Goal: Use online tool/utility: Utilize a website feature to perform a specific function

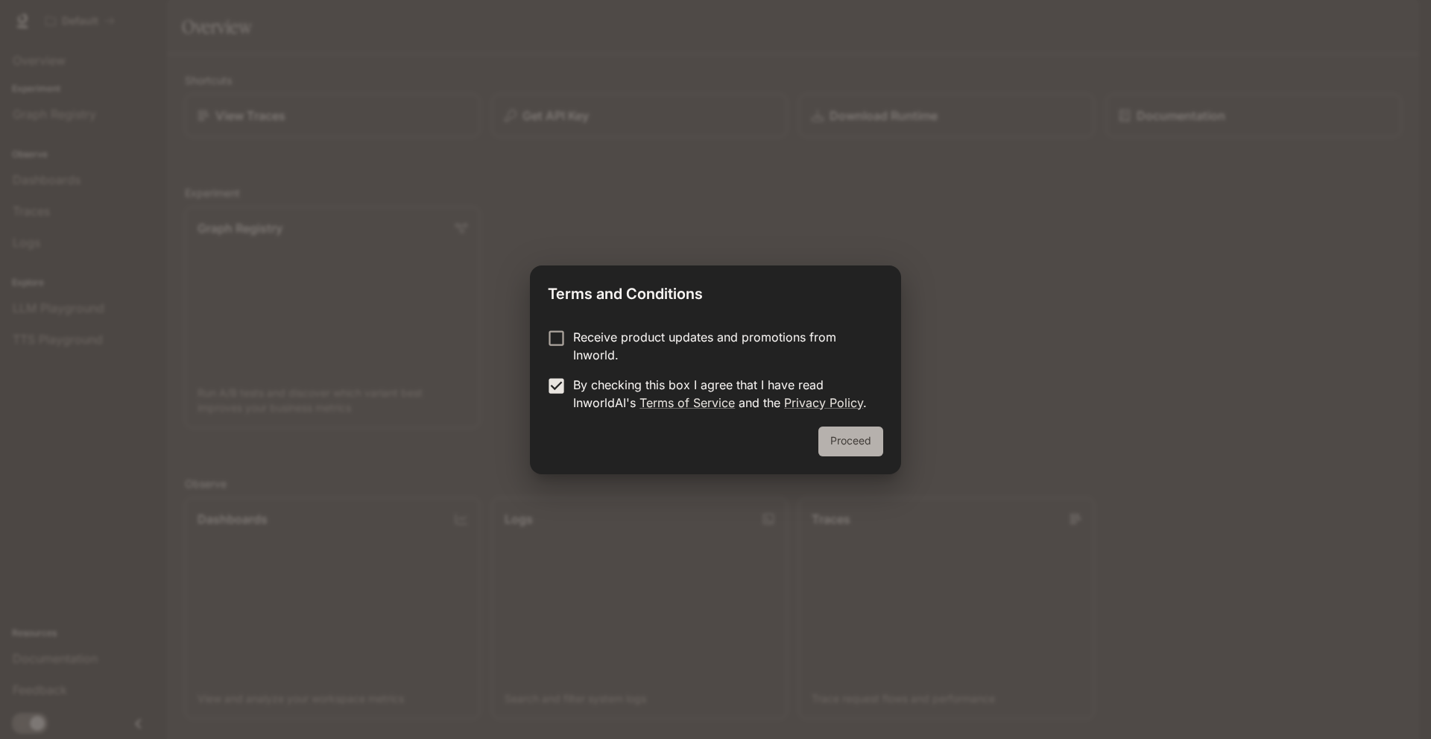
click at [848, 447] on button "Proceed" at bounding box center [850, 441] width 65 height 30
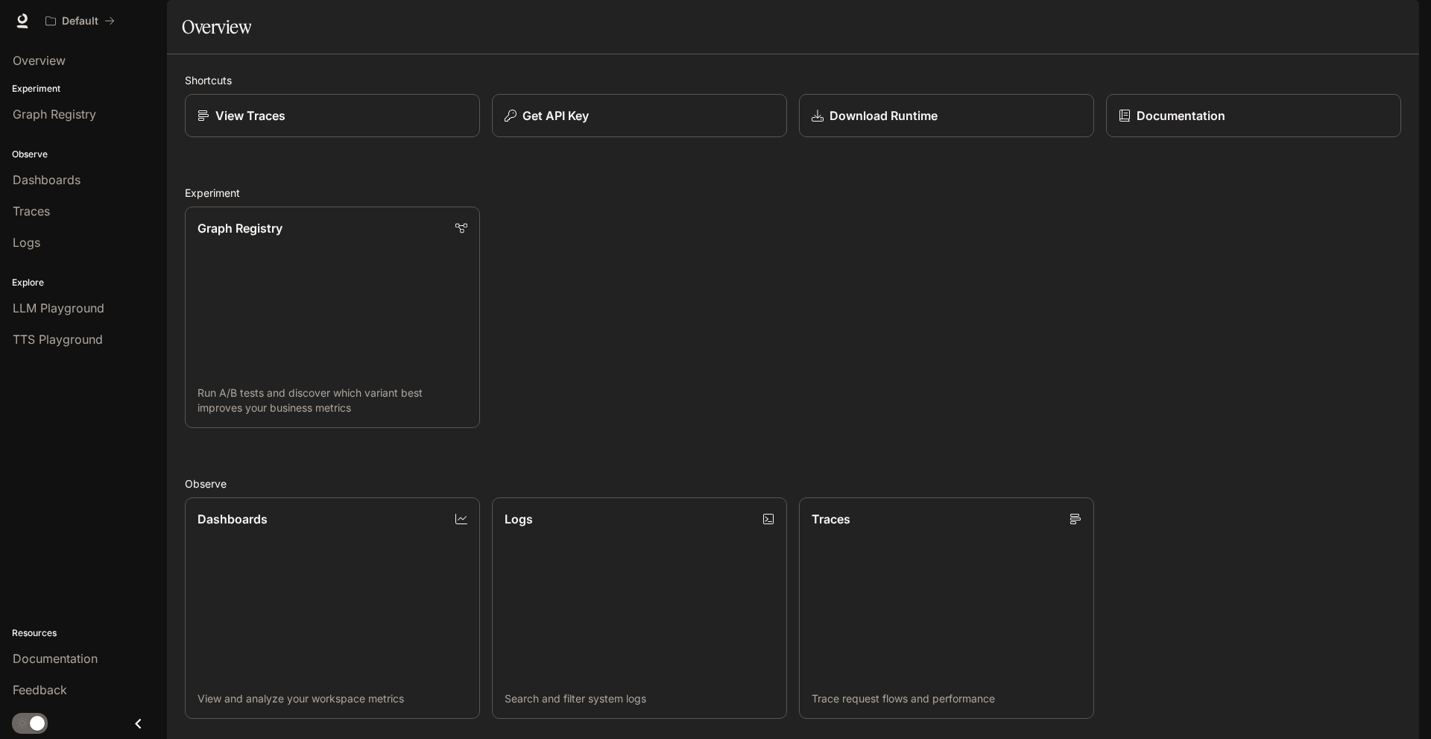
drag, startPoint x: 1430, startPoint y: 287, endPoint x: 1425, endPoint y: 425, distance: 138.0
click at [1430, 452] on div "Skip to main content Default Documentation Documentation Portal Overview Experi…" at bounding box center [715, 369] width 1431 height 739
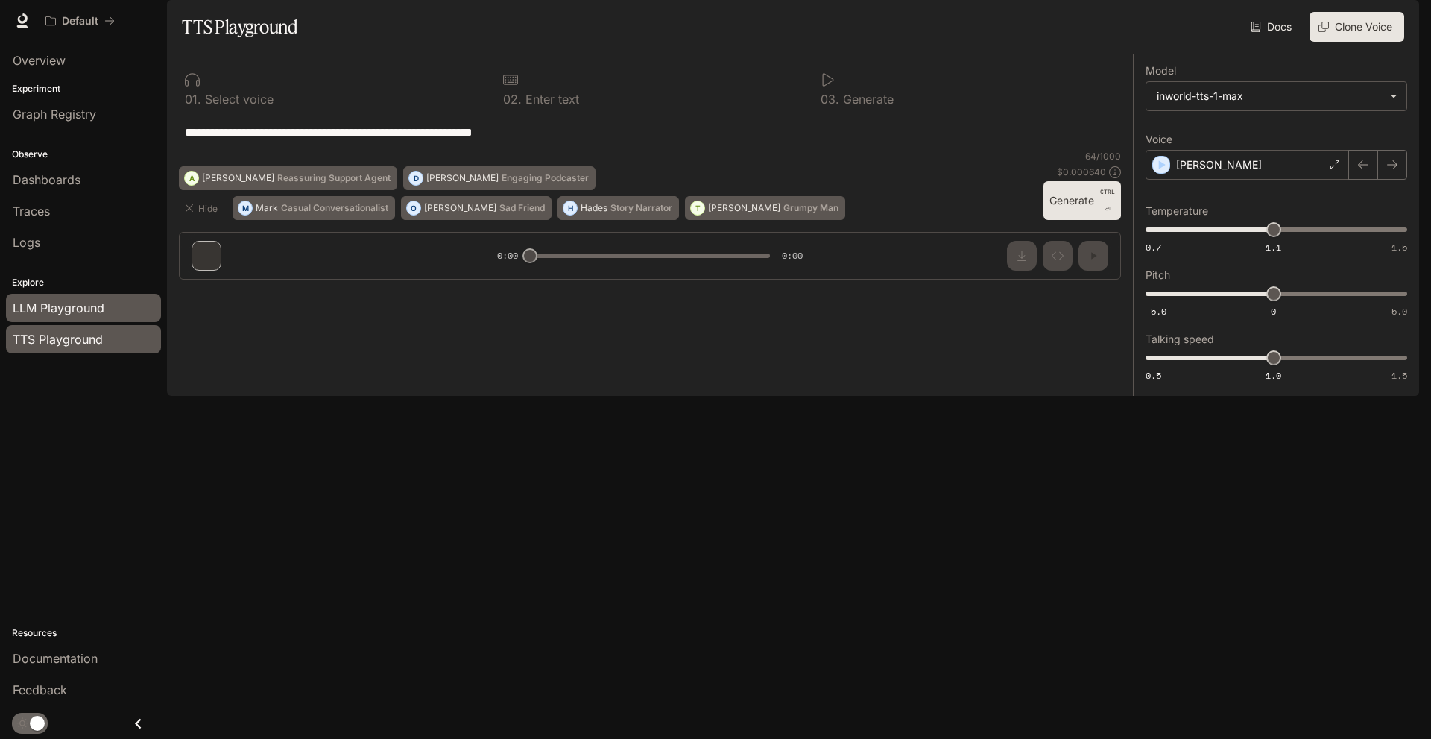
click at [61, 305] on span "LLM Playground" at bounding box center [59, 308] width 92 height 18
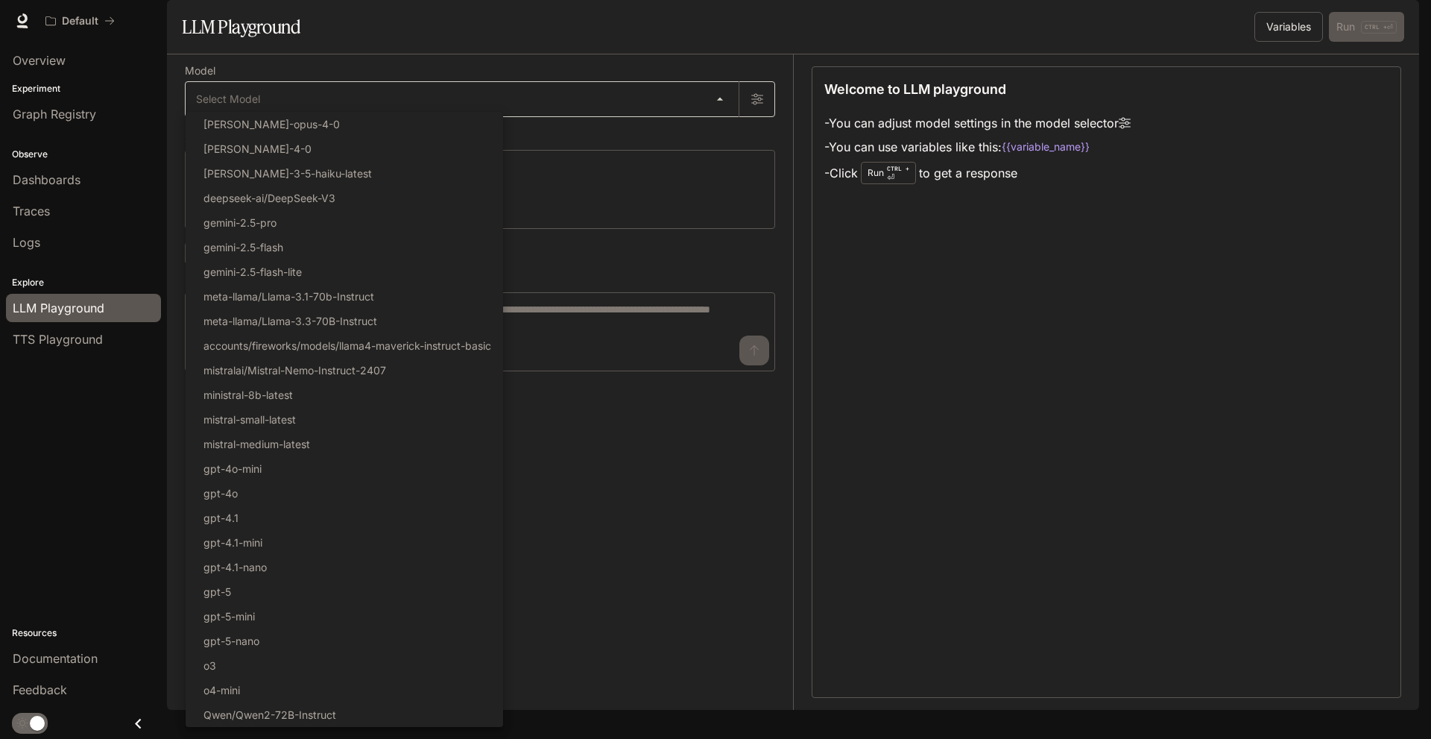
click at [636, 144] on body "Skip to main content Default Documentation Documentation Portal Overview Experi…" at bounding box center [715, 369] width 1431 height 739
click at [645, 140] on div at bounding box center [715, 369] width 1431 height 739
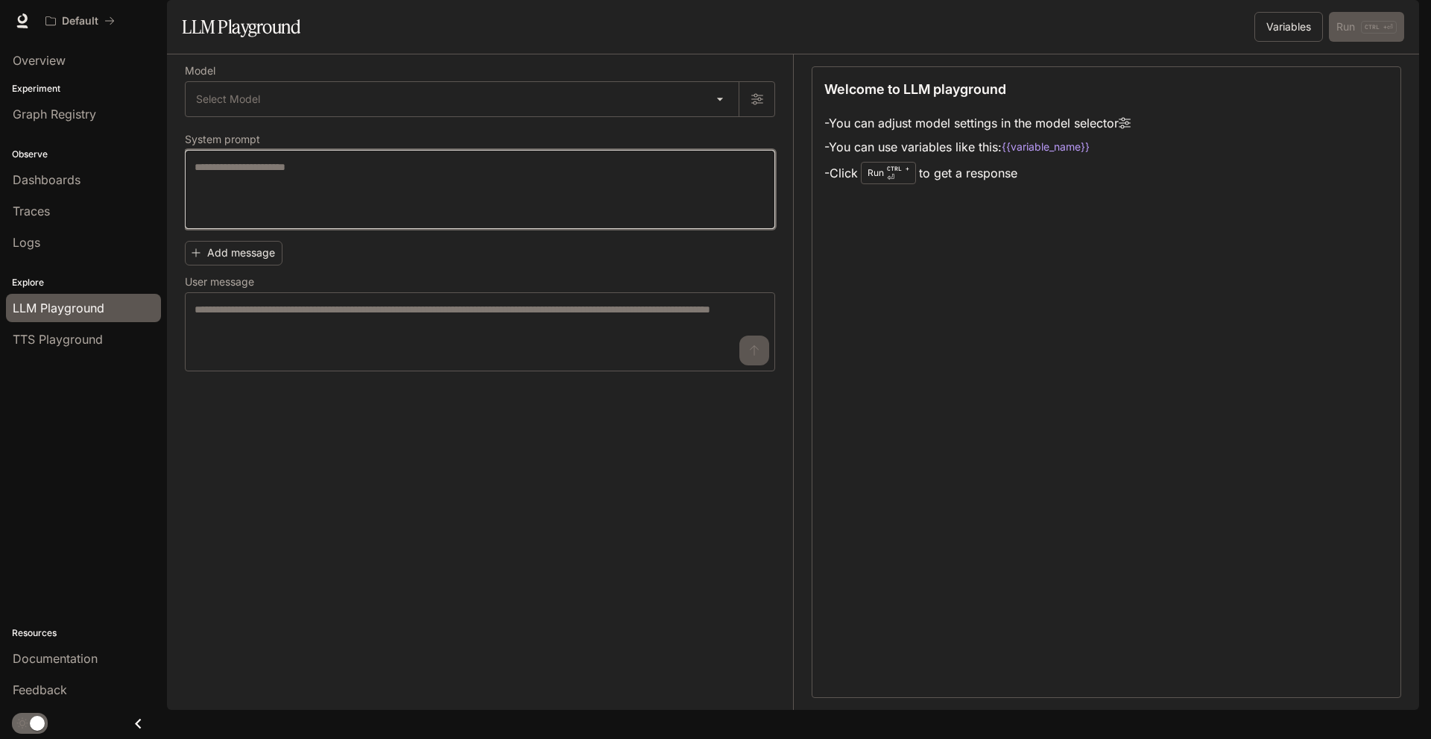
click at [351, 219] on textarea at bounding box center [480, 190] width 571 height 60
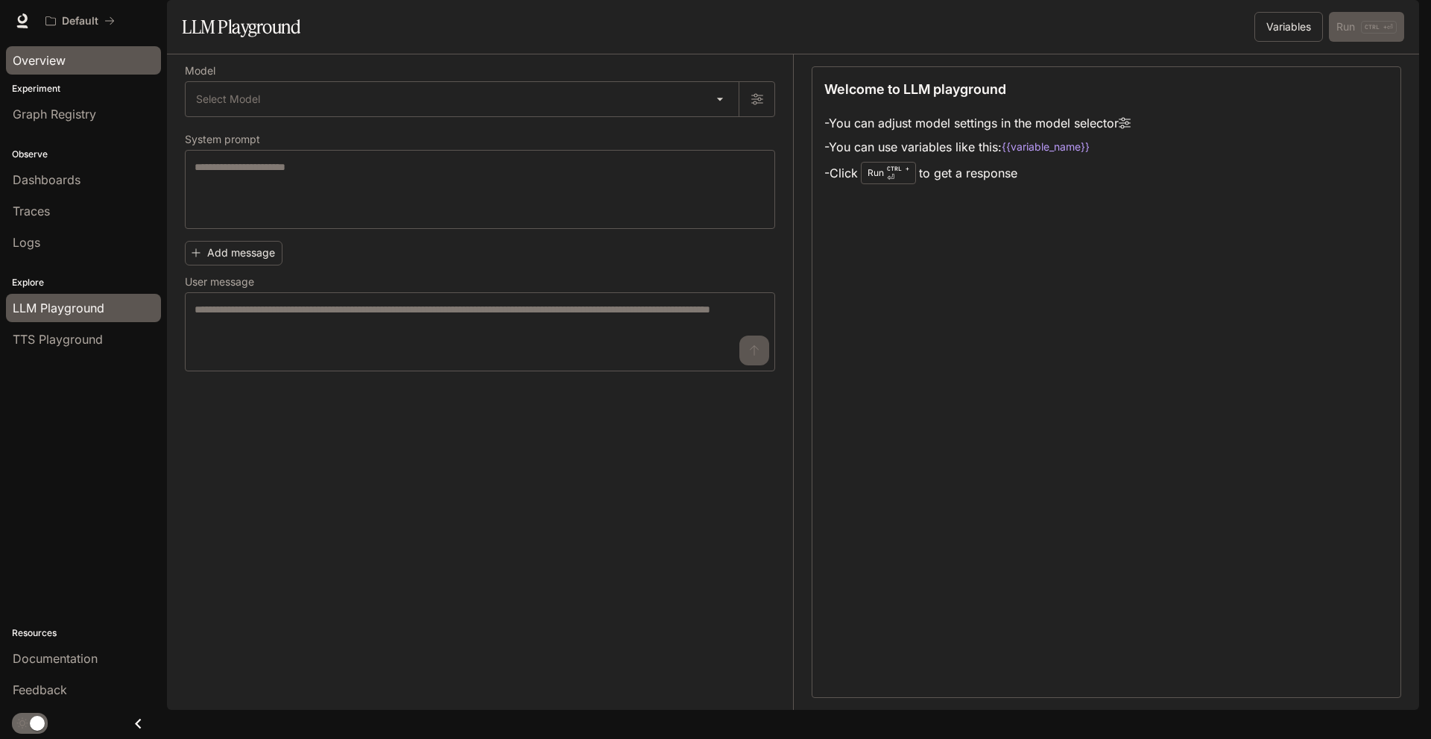
click at [49, 60] on span "Overview" at bounding box center [39, 60] width 53 height 18
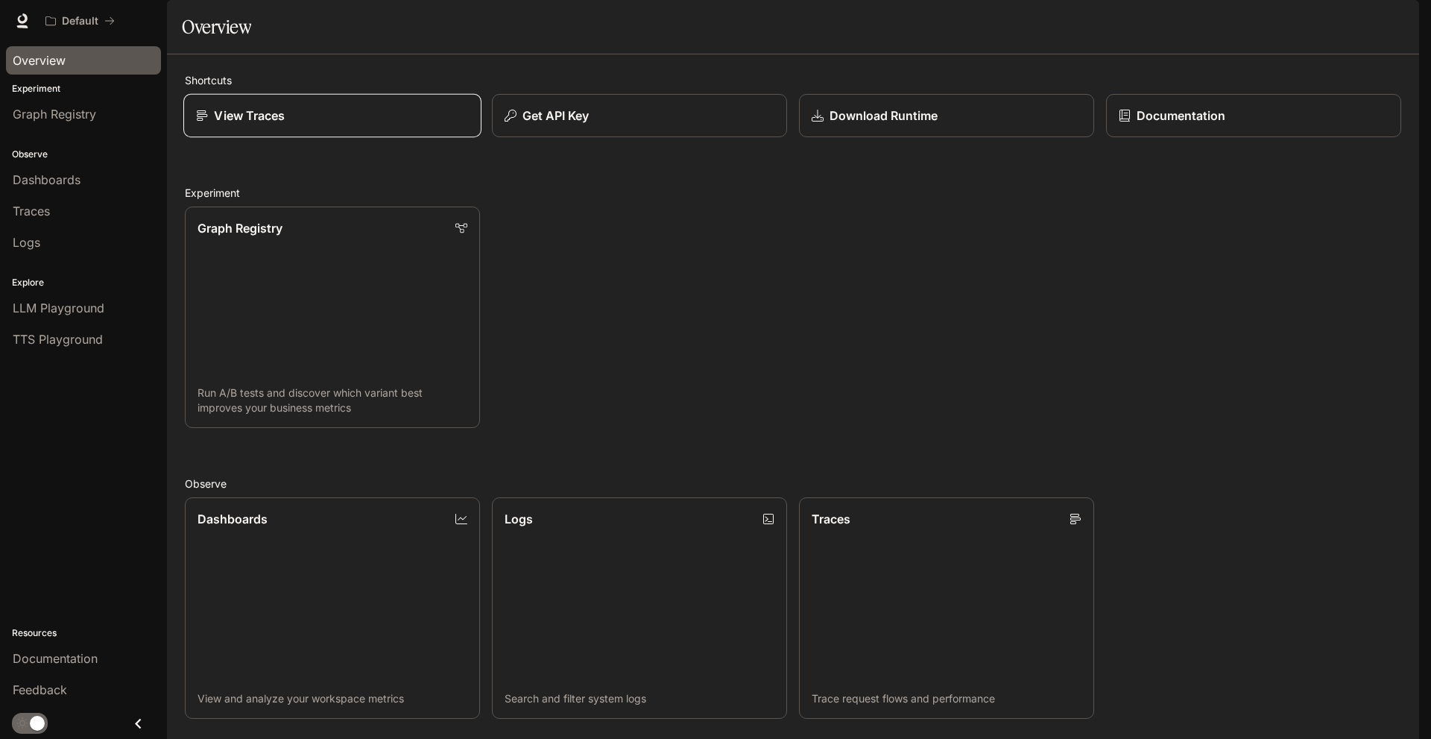
click at [312, 124] on div "View Traces" at bounding box center [332, 116] width 273 height 18
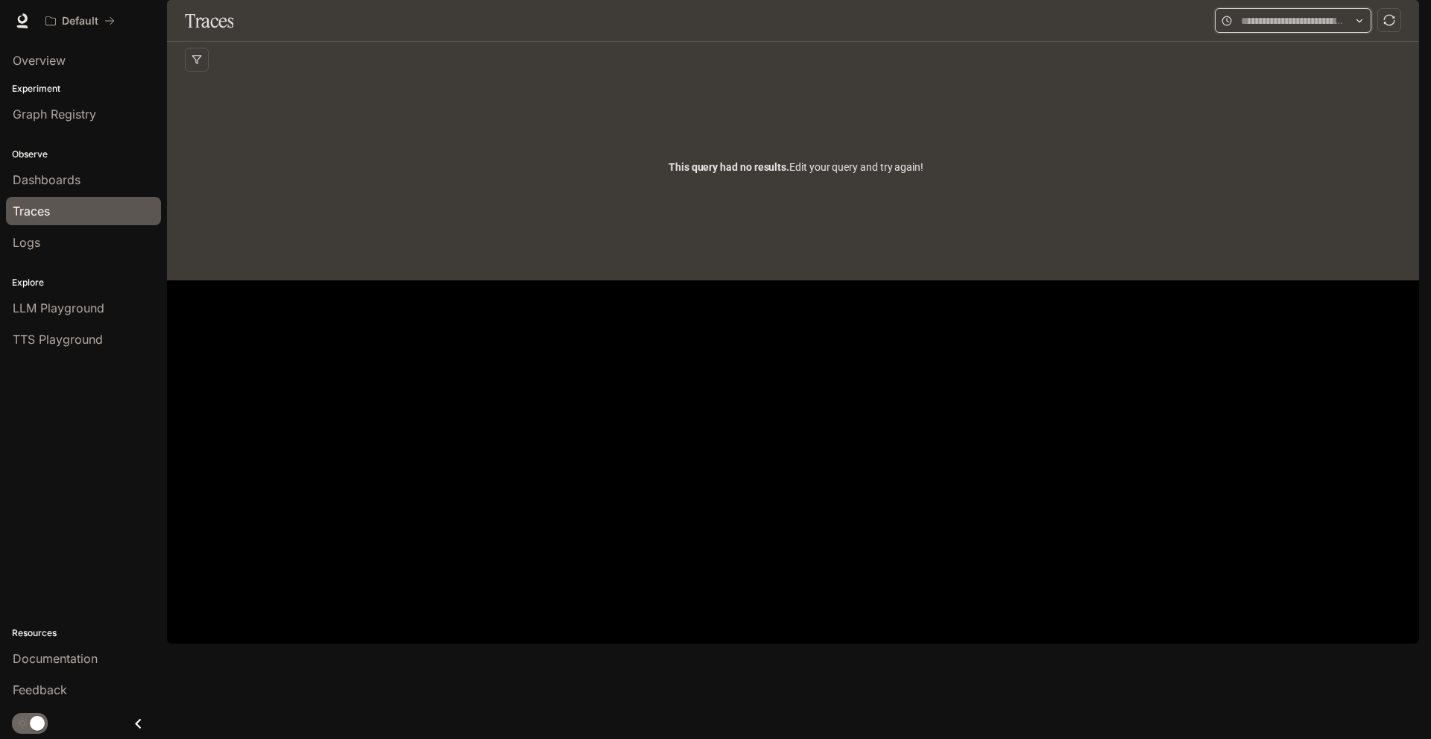
click at [1317, 29] on input "text" at bounding box center [1293, 21] width 104 height 16
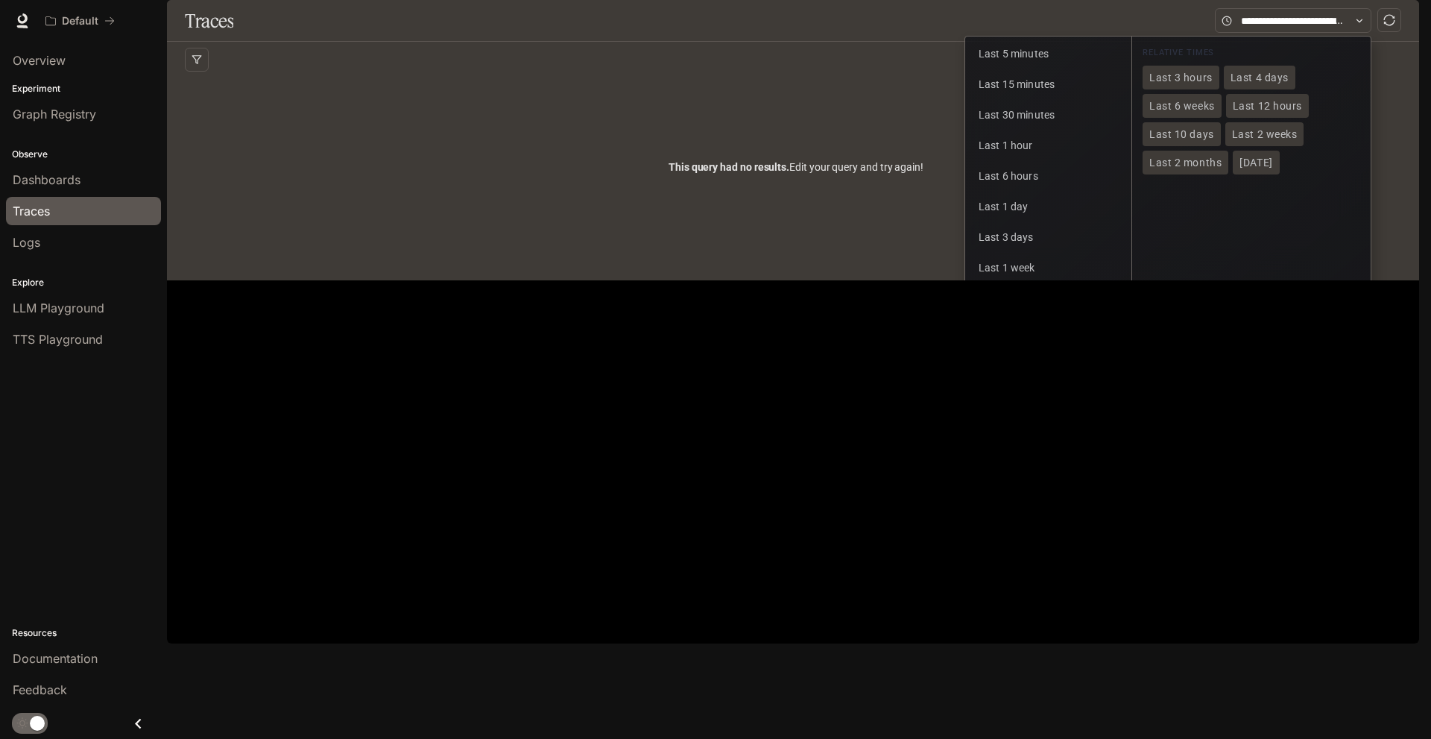
click at [1031, 304] on span "Last 1 month" at bounding box center [1010, 298] width 63 height 12
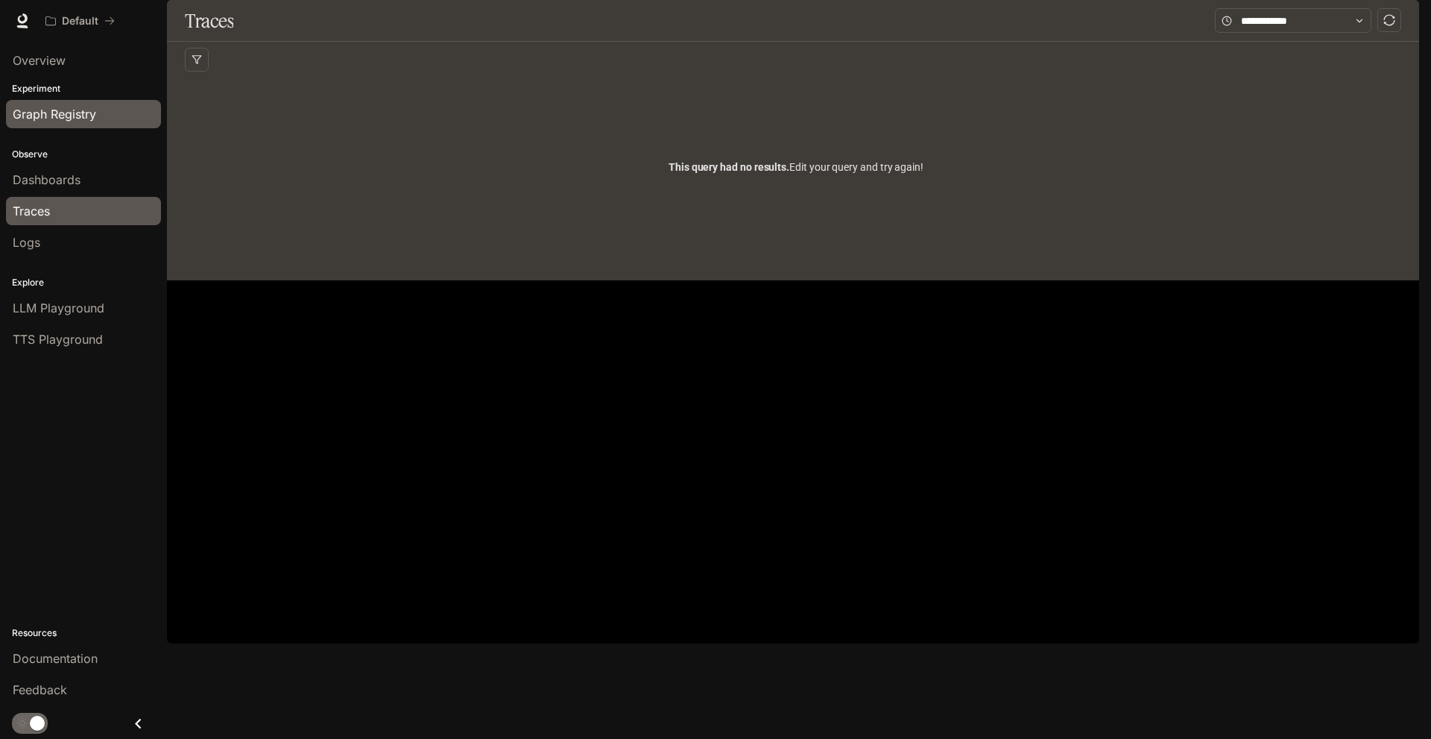
click at [60, 116] on span "Graph Registry" at bounding box center [54, 114] width 83 height 18
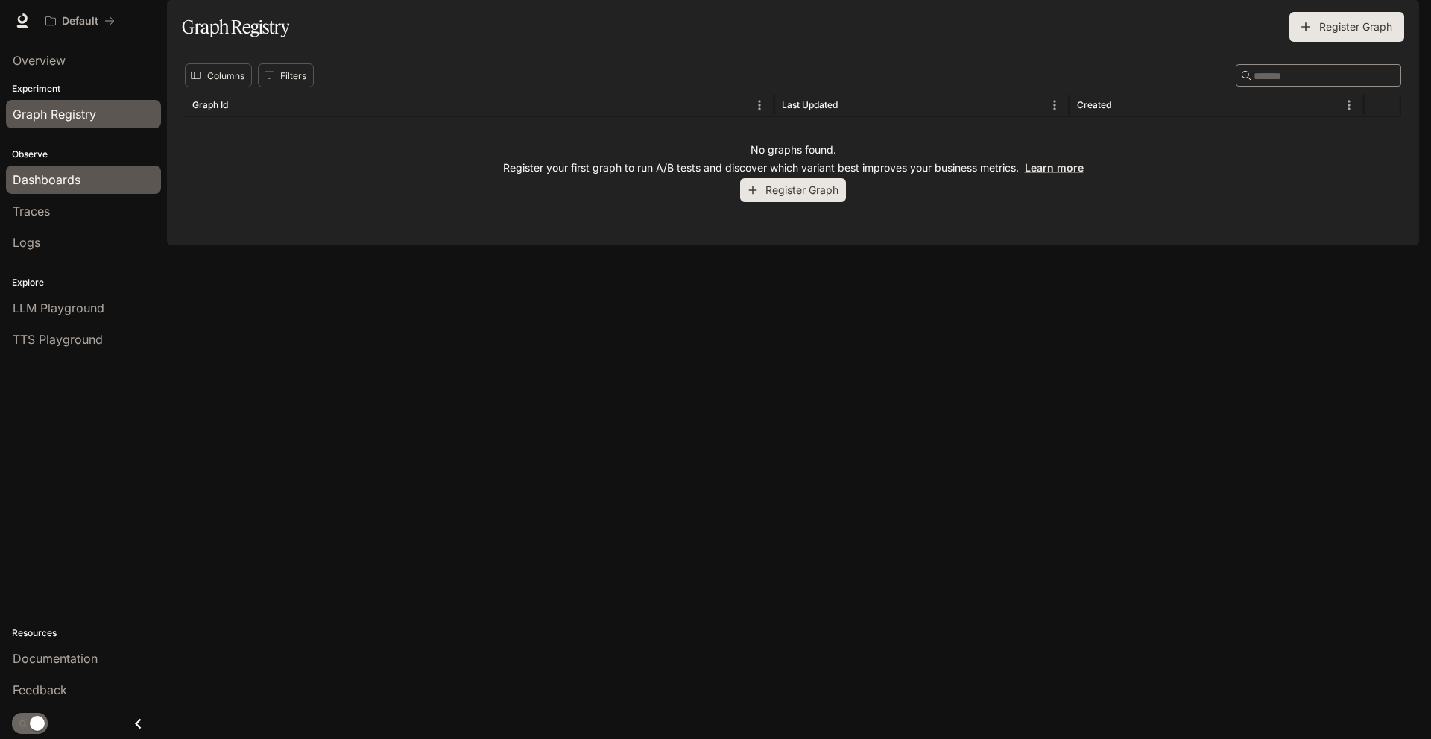
click at [51, 176] on span "Dashboards" at bounding box center [47, 180] width 68 height 18
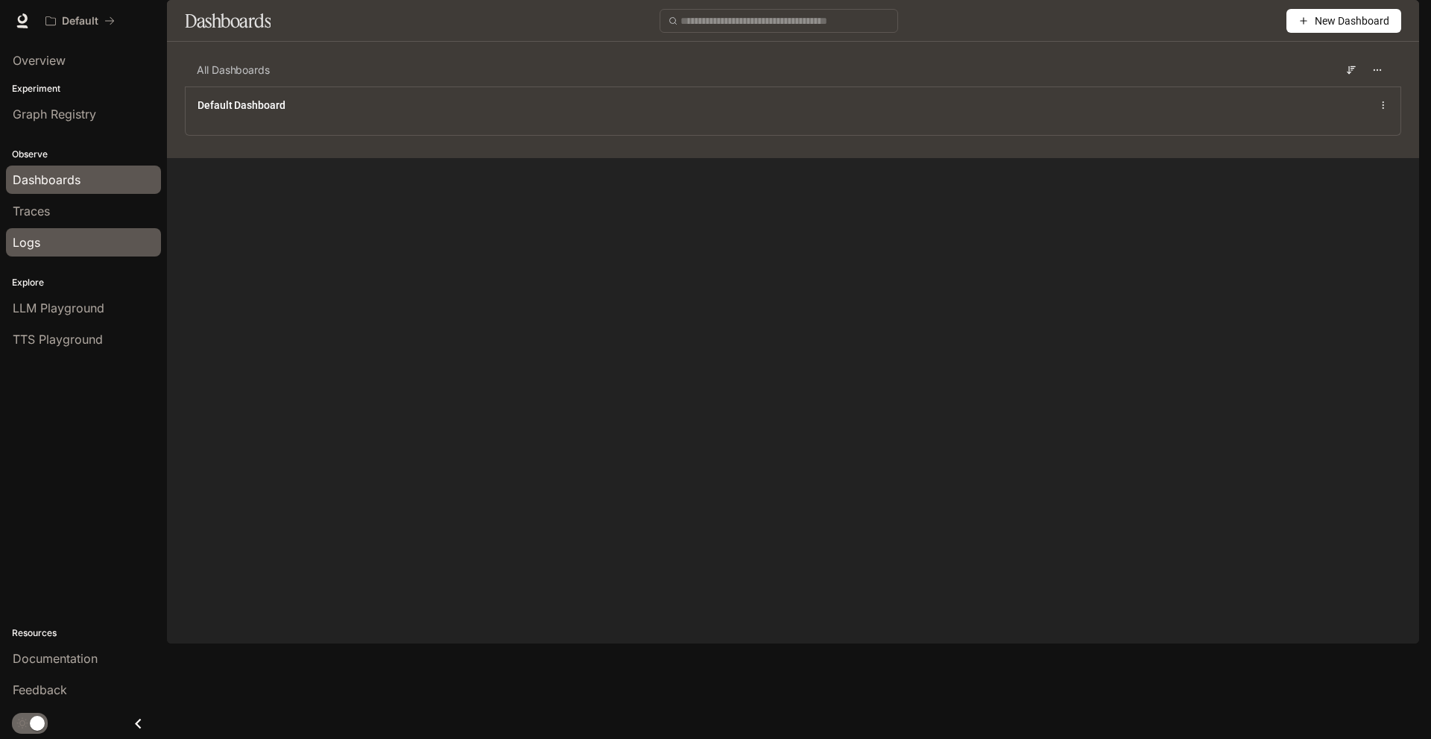
click at [43, 253] on link "Logs" at bounding box center [83, 242] width 155 height 28
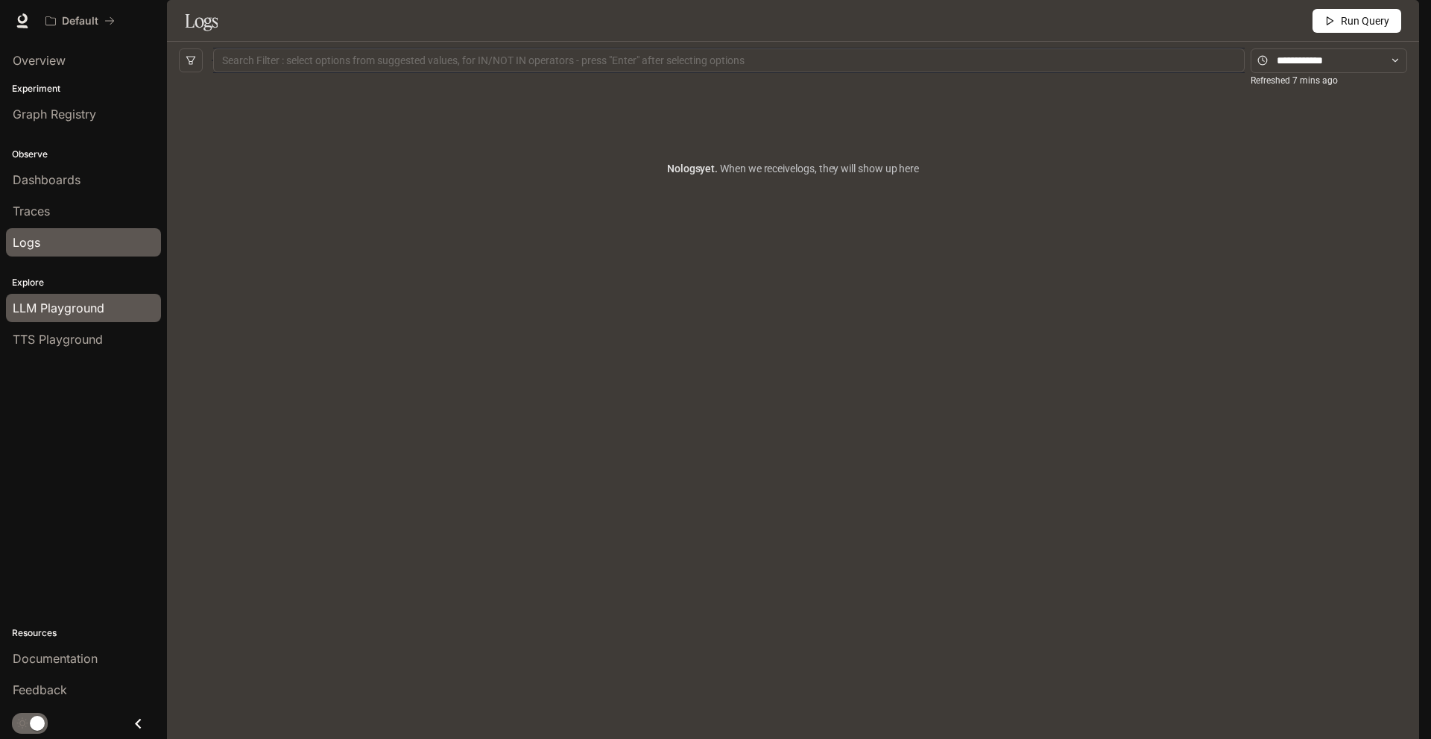
click at [73, 309] on span "LLM Playground" at bounding box center [59, 308] width 92 height 18
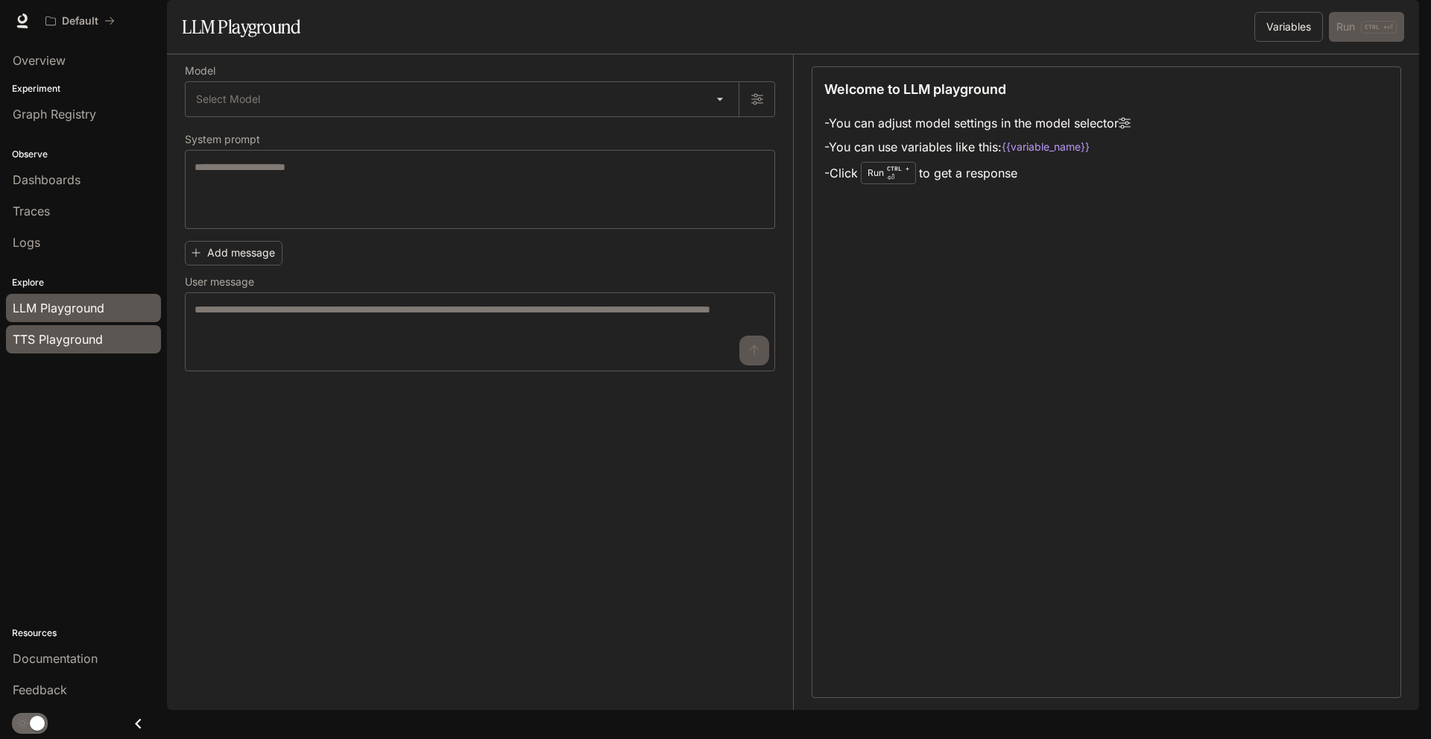
click at [68, 344] on span "TTS Playground" at bounding box center [58, 339] width 90 height 18
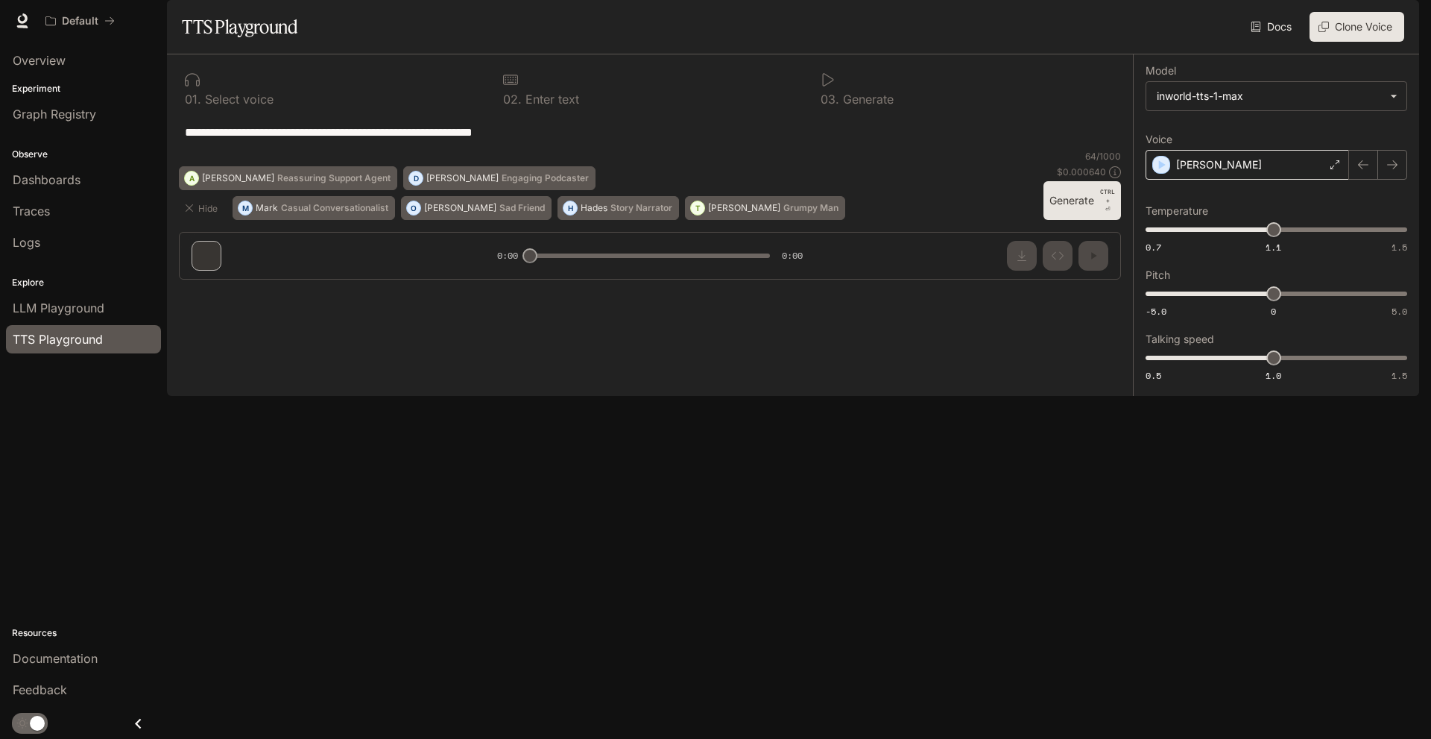
click at [1318, 180] on div "[PERSON_NAME]" at bounding box center [1248, 165] width 204 height 30
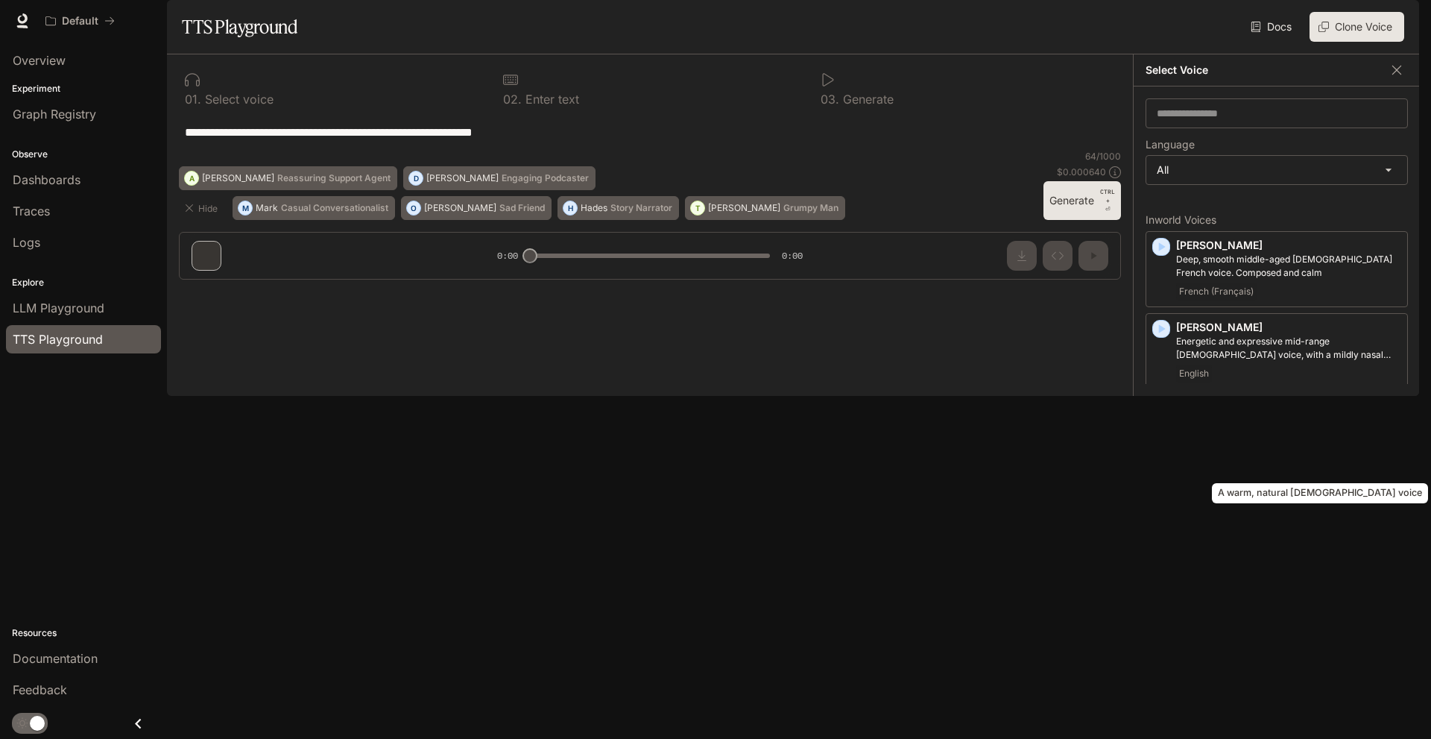
click at [1255, 430] on p "A warm, natural [DEMOGRAPHIC_DATA] voice" at bounding box center [1288, 423] width 225 height 13
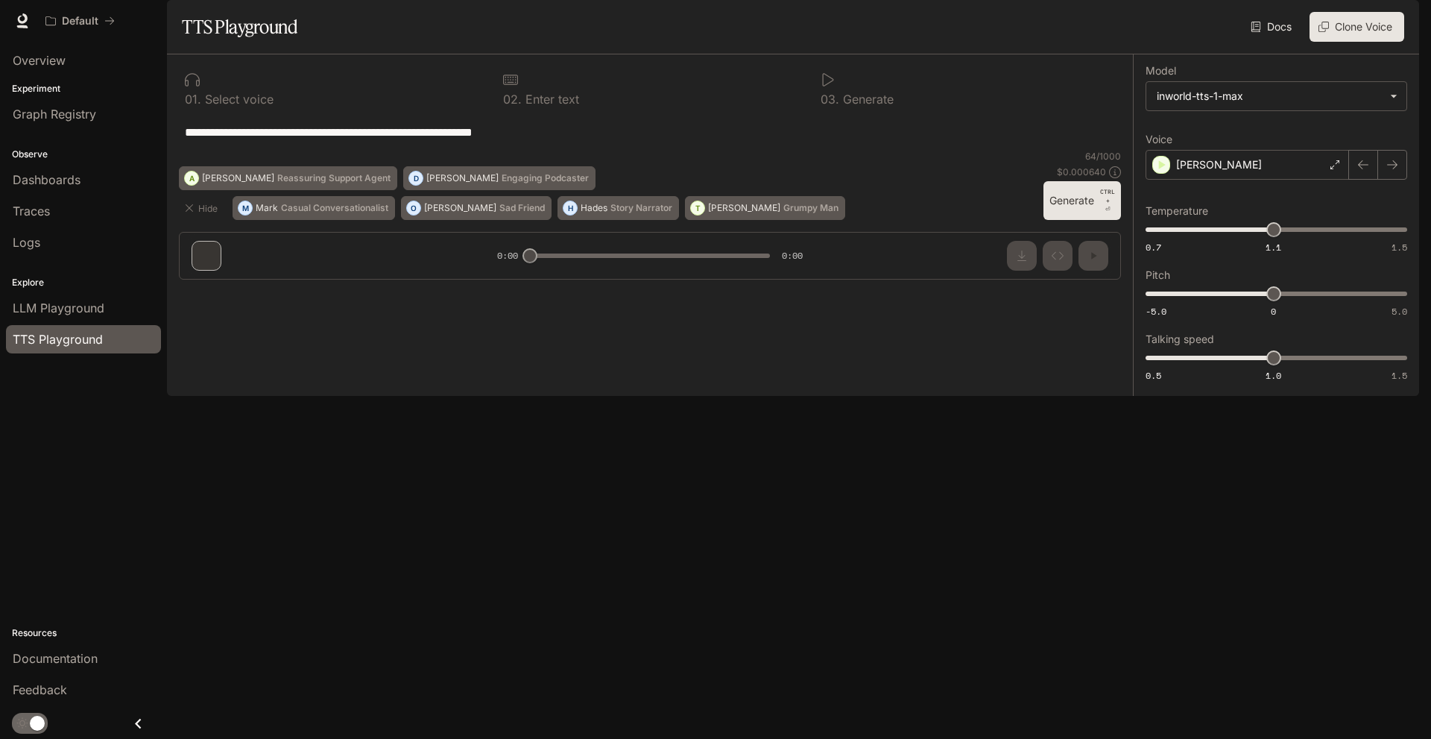
drag, startPoint x: 579, startPoint y: 178, endPoint x: 180, endPoint y: 168, distance: 398.9
click at [180, 150] on div "**********" at bounding box center [650, 132] width 942 height 36
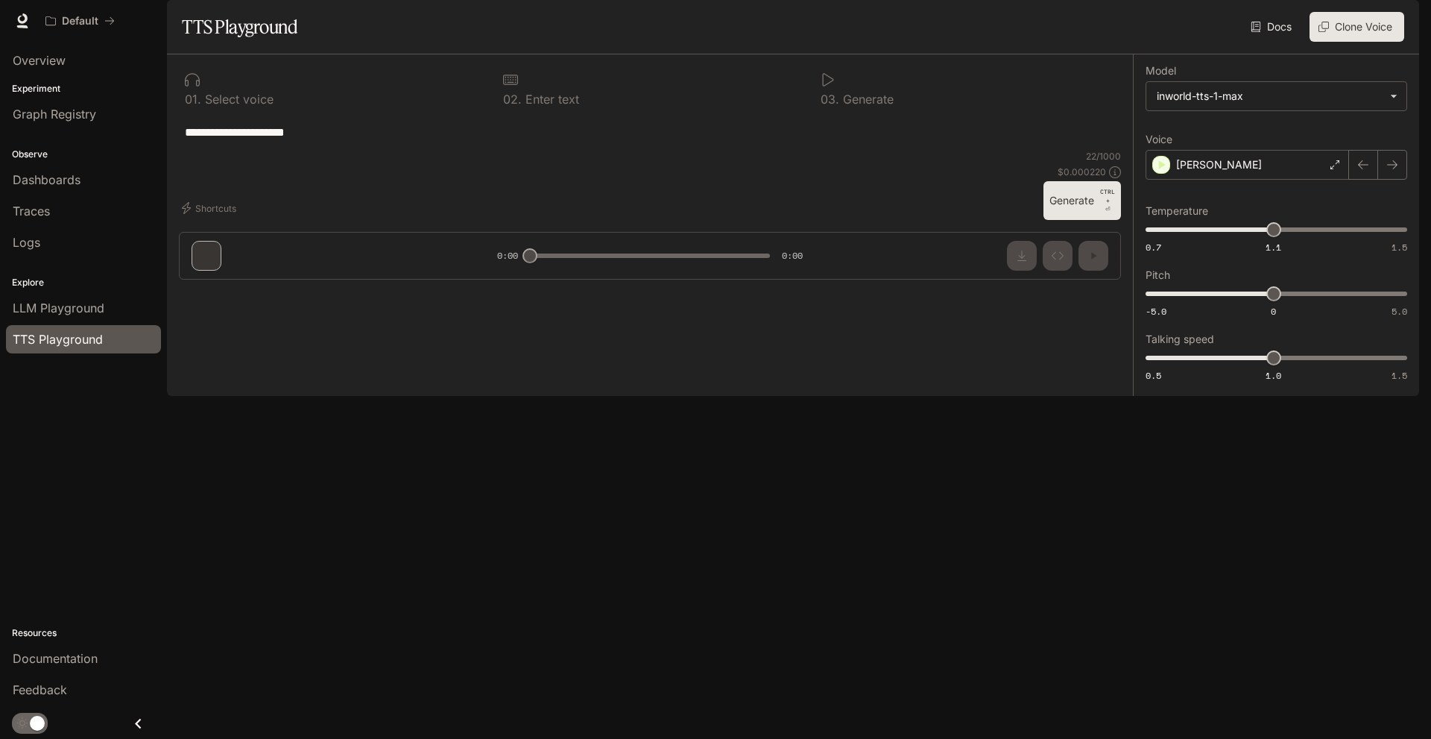
type textarea "**********"
click at [1079, 220] on button "Generate CTRL + ⏎" at bounding box center [1083, 200] width 78 height 39
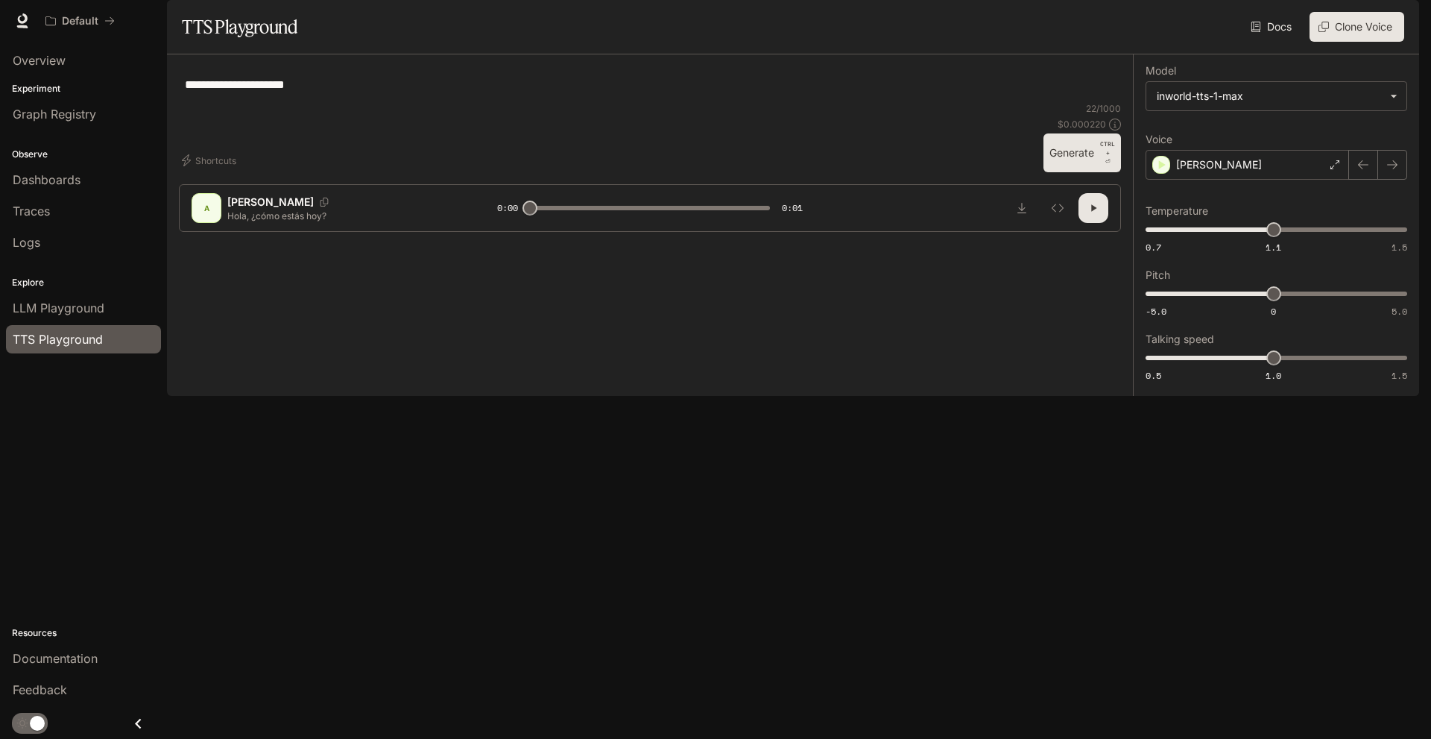
drag, startPoint x: 389, startPoint y: 130, endPoint x: 660, endPoint y: 143, distance: 271.7
click at [657, 102] on div "**********" at bounding box center [650, 84] width 930 height 36
click at [1085, 172] on button "Generate CTRL + ⏎" at bounding box center [1083, 152] width 78 height 39
click at [1089, 172] on button "Generate CTRL + ⏎" at bounding box center [1083, 152] width 78 height 39
type input "*"
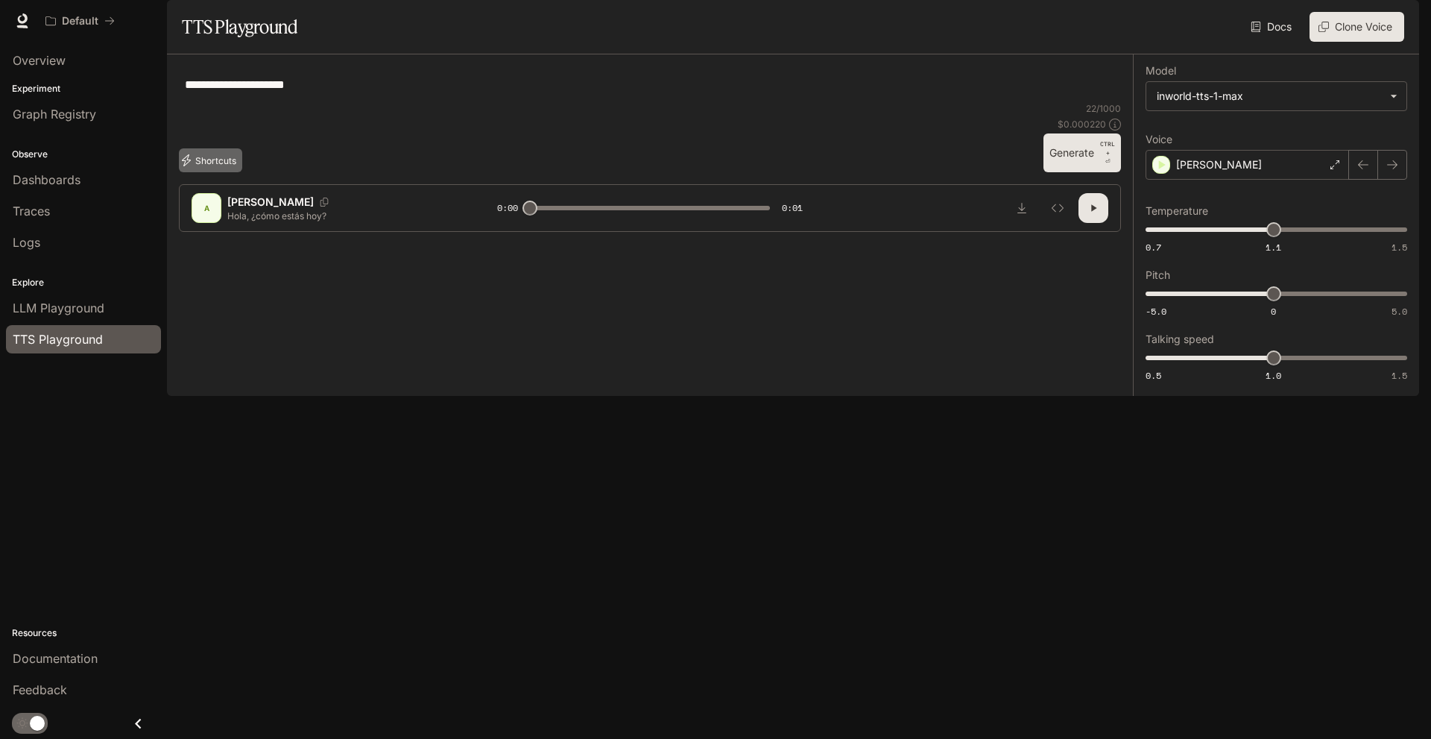
click at [212, 172] on button "Shortcuts" at bounding box center [210, 160] width 63 height 24
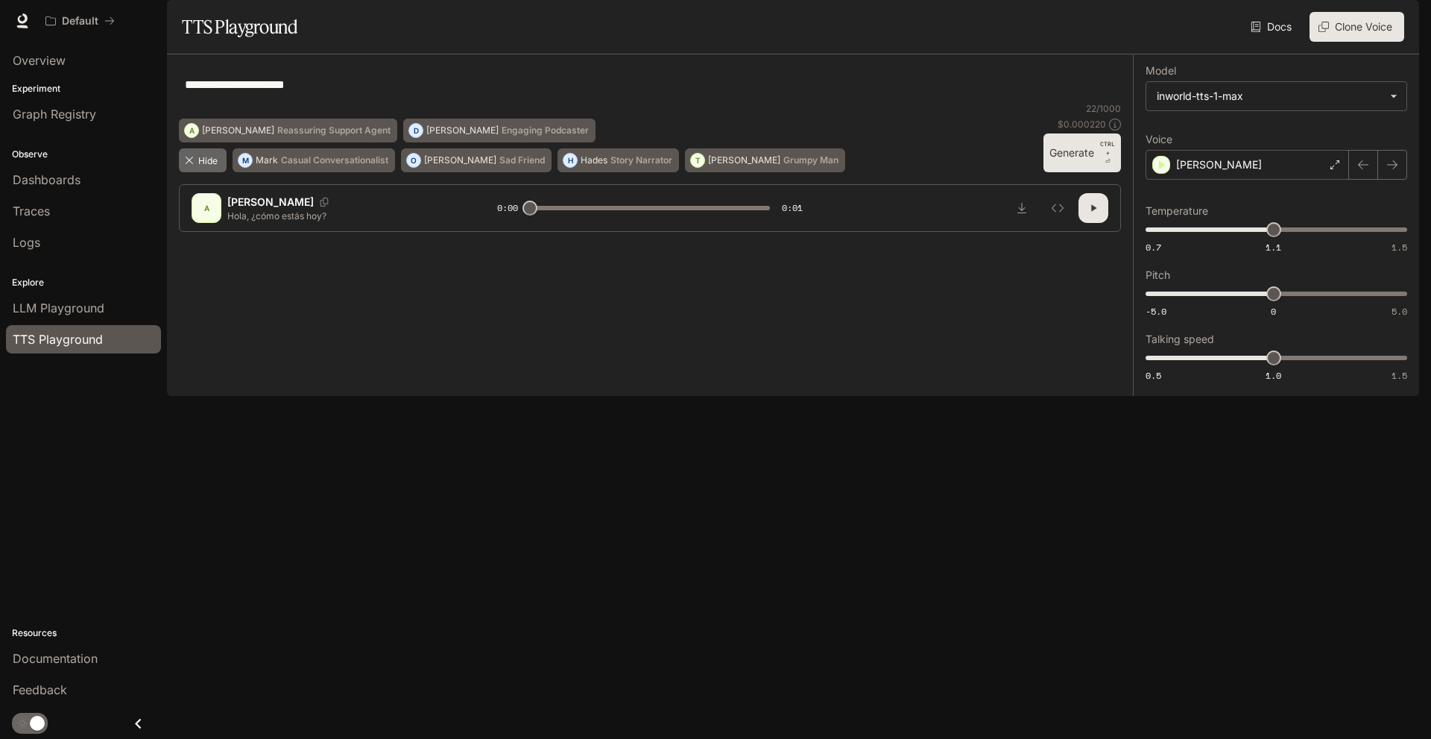
click at [209, 172] on button "Hide" at bounding box center [203, 160] width 48 height 24
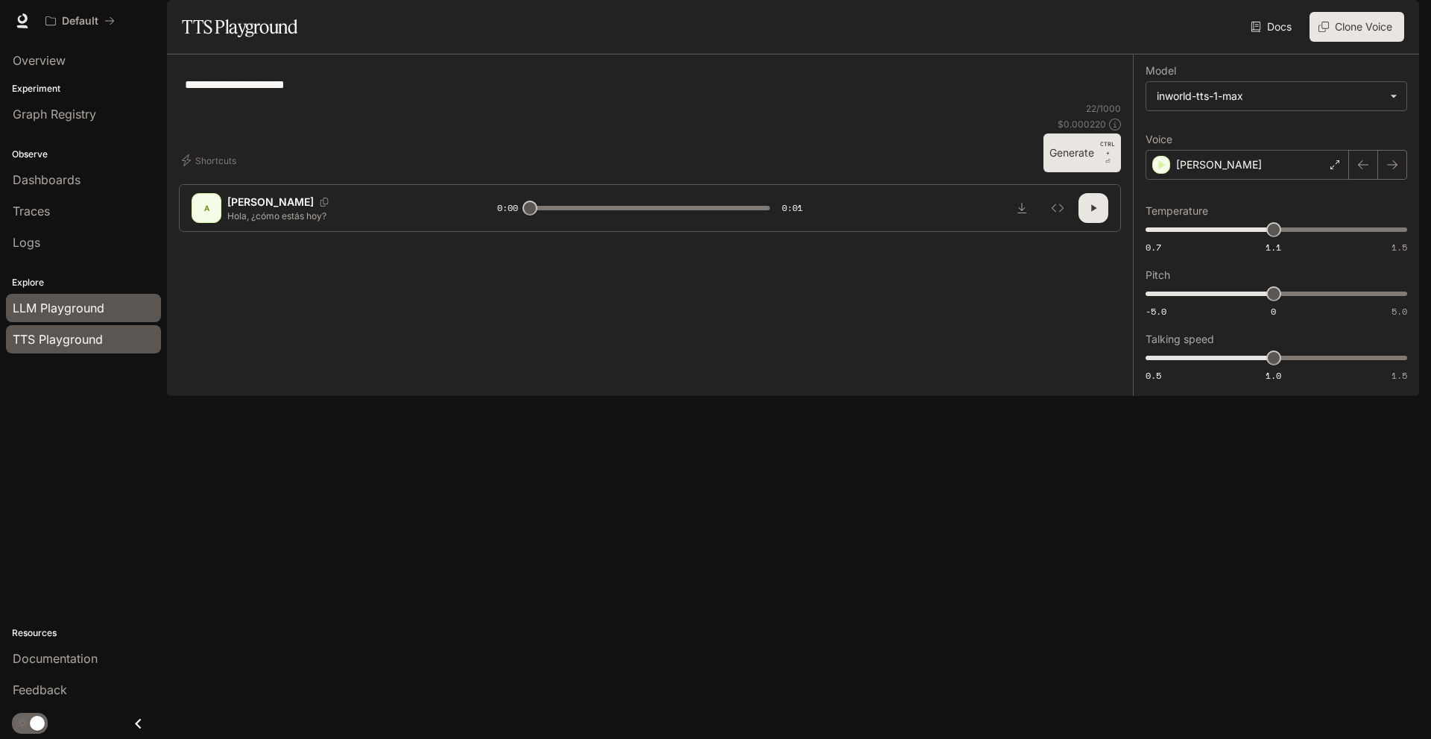
click at [60, 308] on span "LLM Playground" at bounding box center [59, 308] width 92 height 18
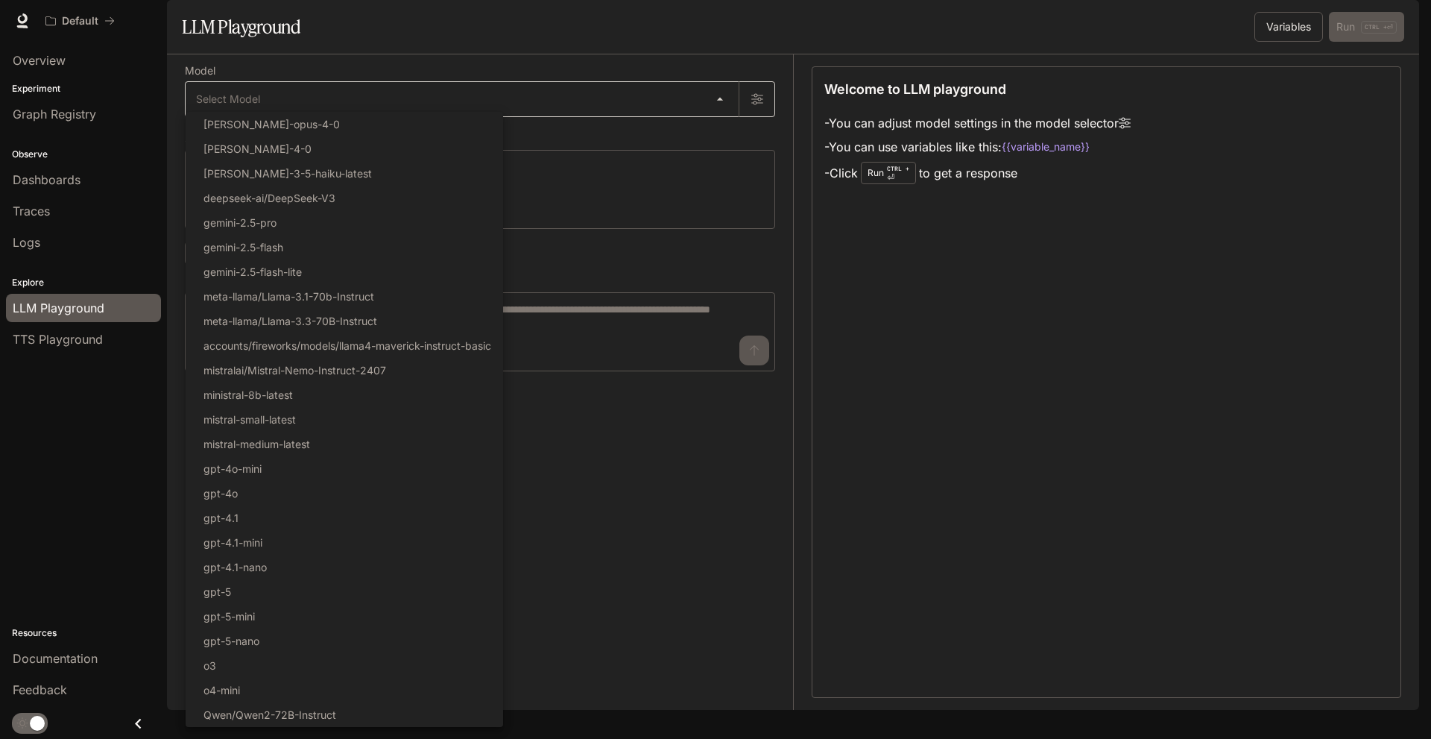
click at [301, 127] on body "Skip to main content Default Documentation Documentation Portal Overview Experi…" at bounding box center [715, 369] width 1431 height 739
click at [713, 245] on div at bounding box center [715, 369] width 1431 height 739
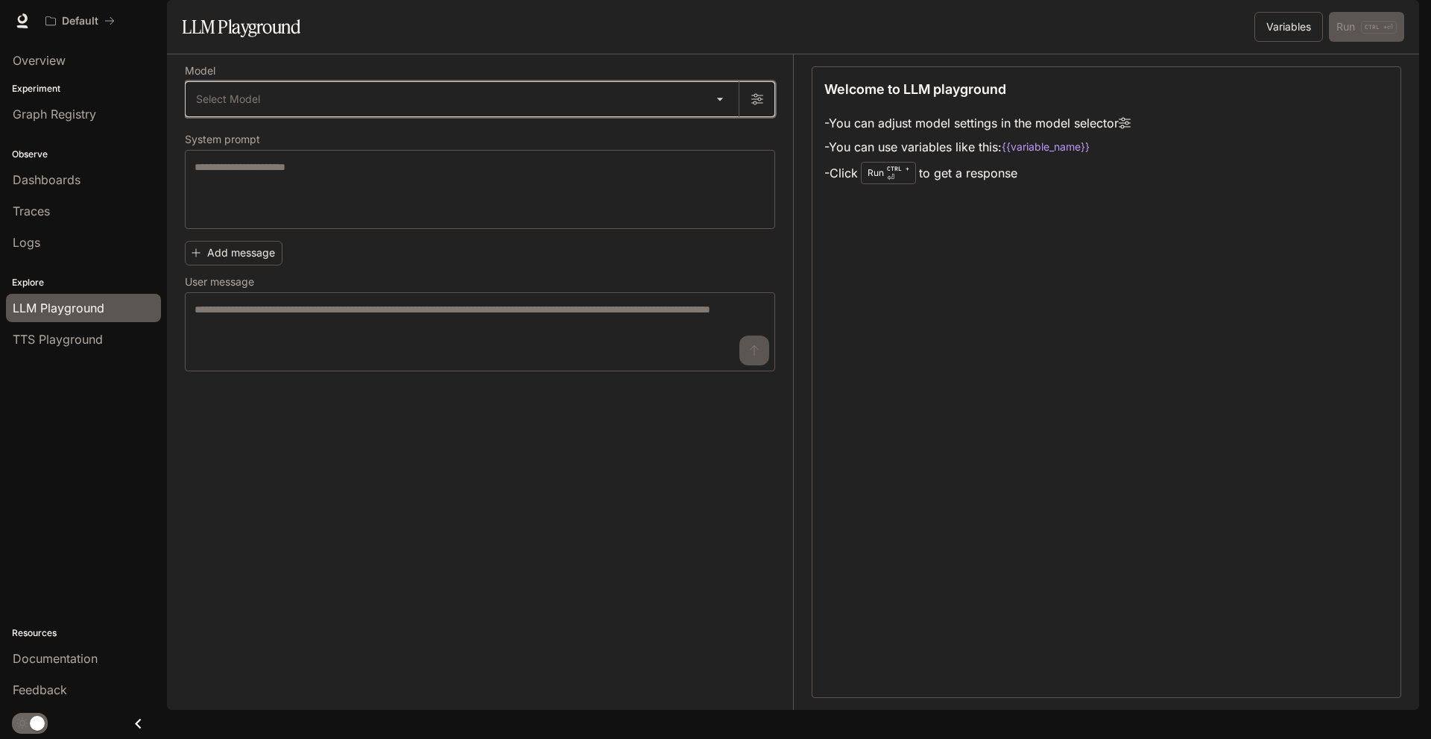
click at [761, 105] on icon "button" at bounding box center [757, 99] width 12 height 12
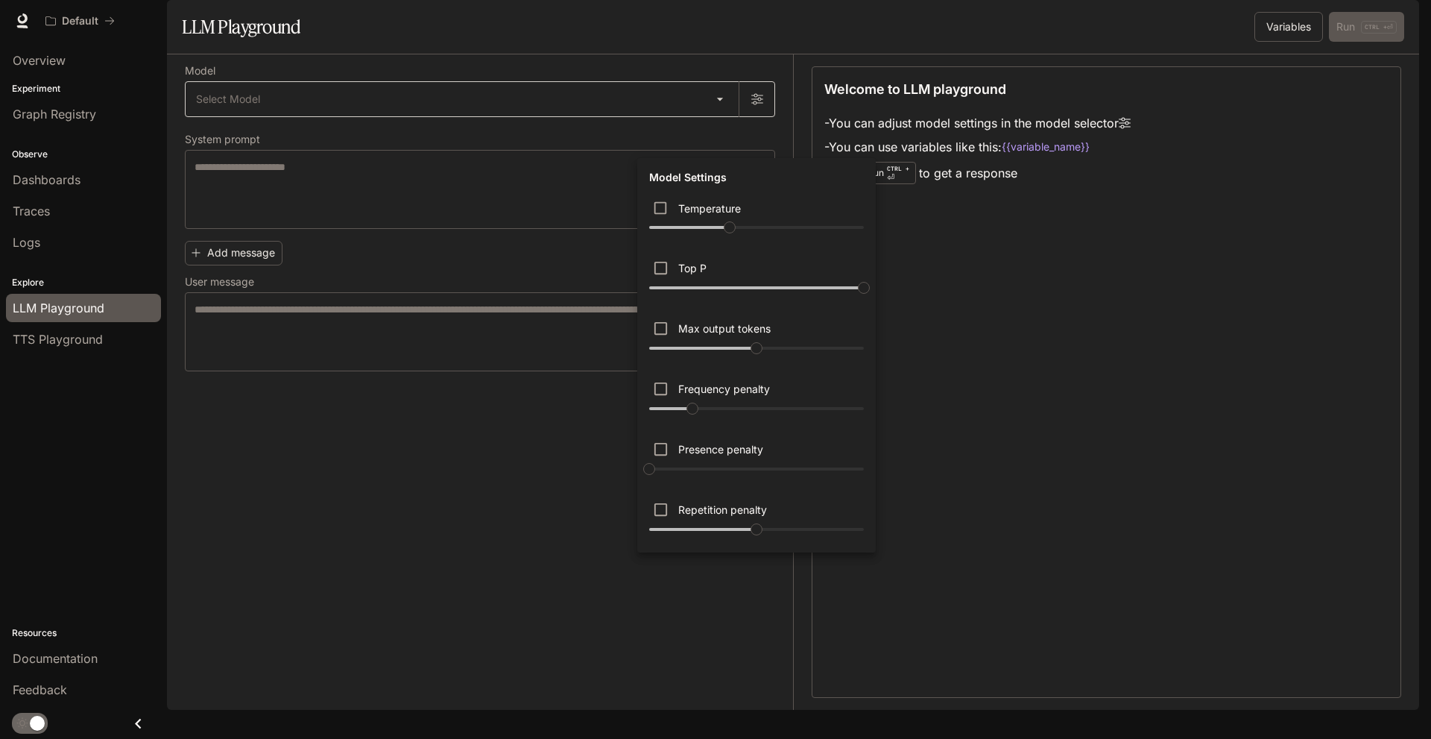
click at [761, 138] on div at bounding box center [715, 369] width 1431 height 739
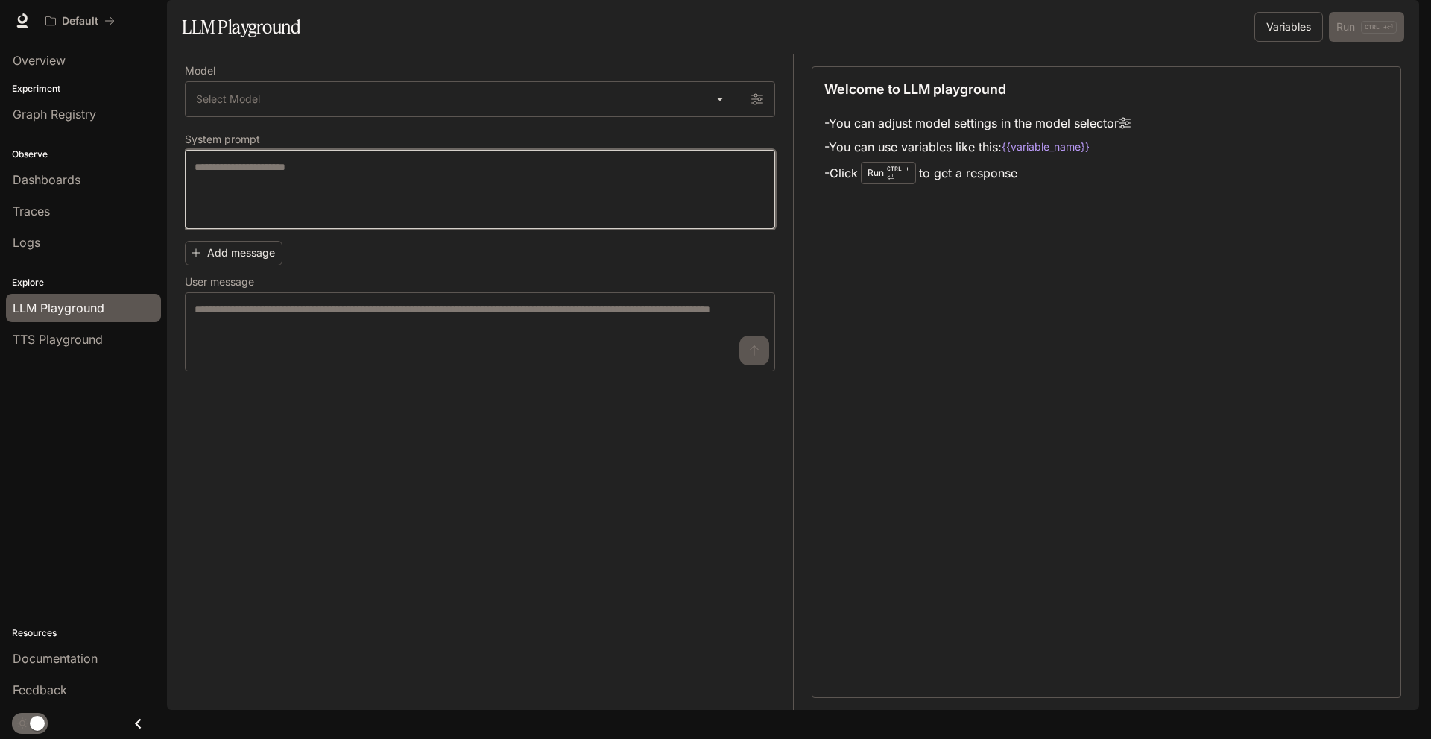
click at [280, 219] on textarea at bounding box center [480, 190] width 571 height 60
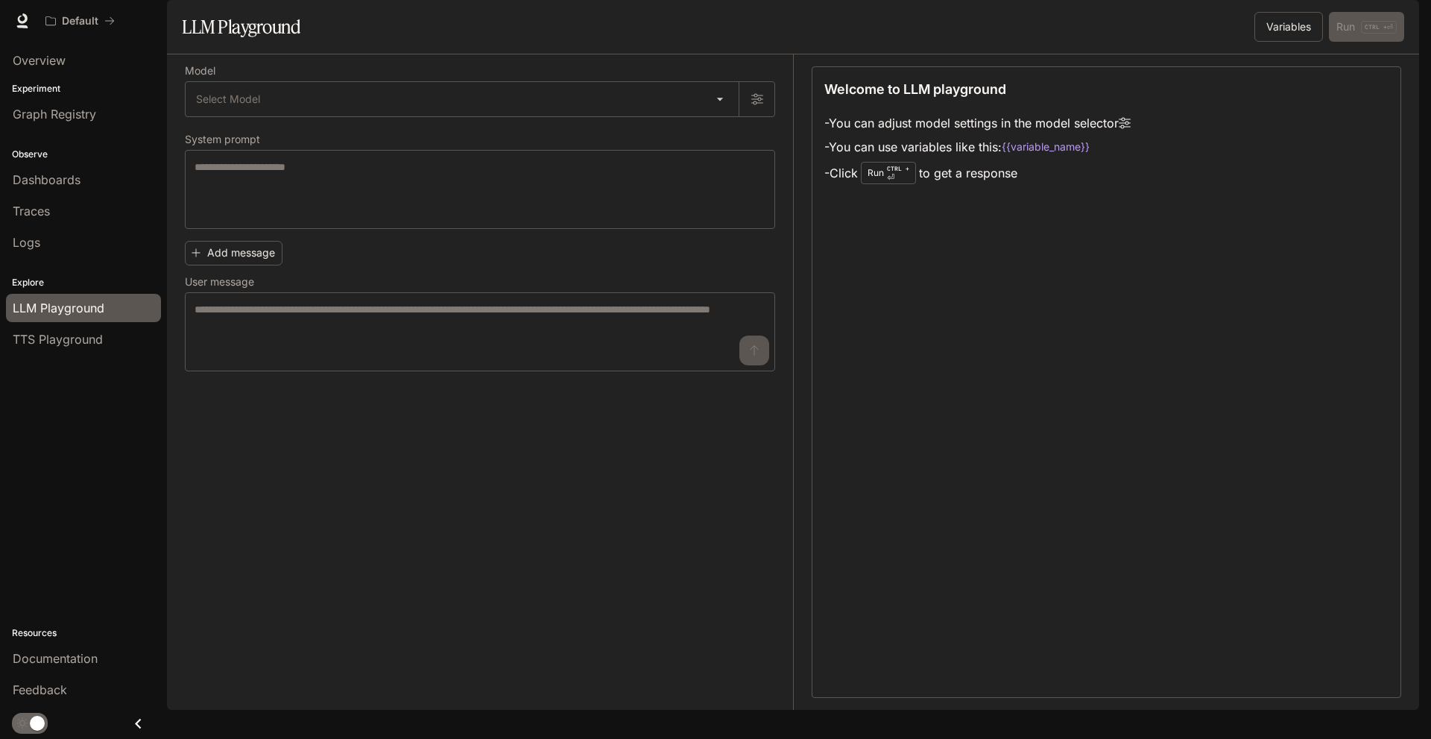
click at [892, 173] on p "CTRL +" at bounding box center [898, 168] width 22 height 9
click at [897, 182] on p "CTRL + ⏎" at bounding box center [898, 173] width 22 height 18
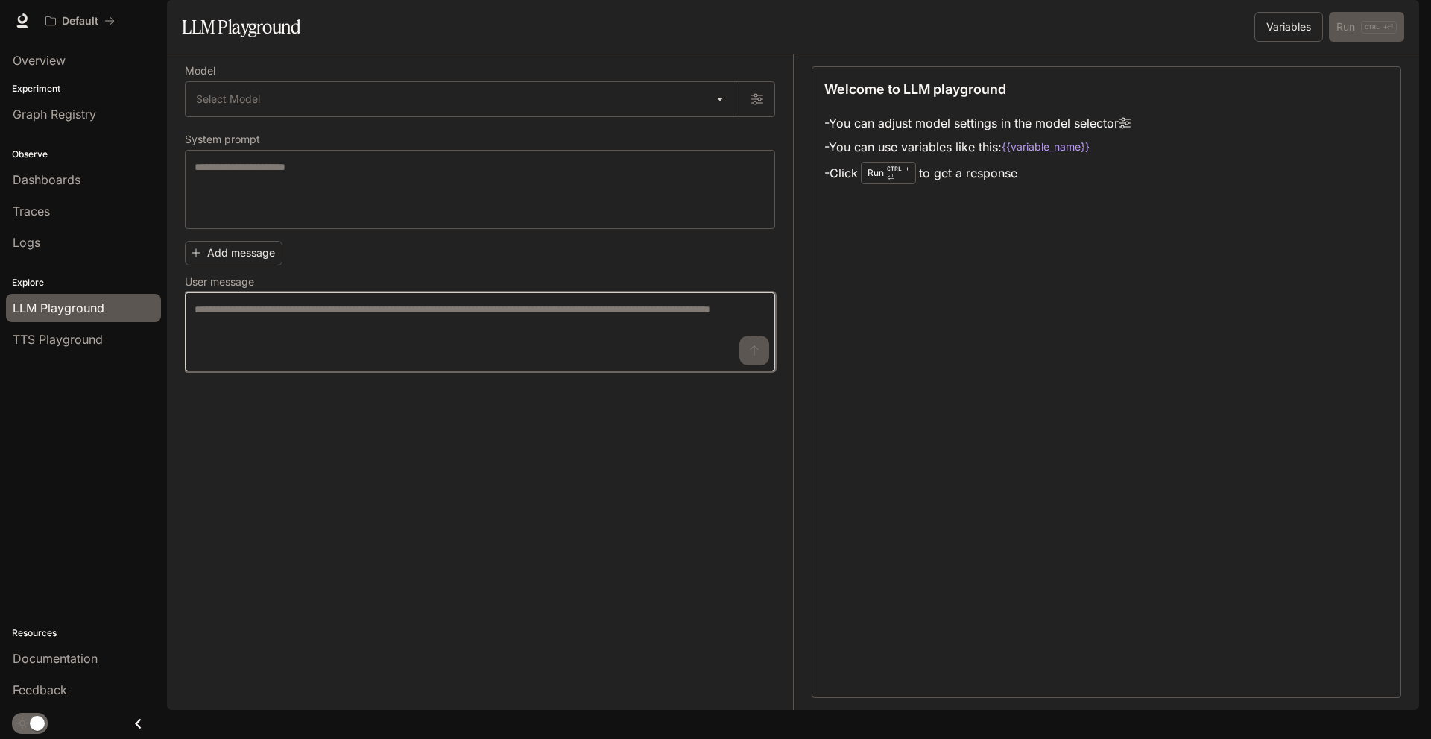
click at [281, 360] on textarea at bounding box center [480, 332] width 571 height 60
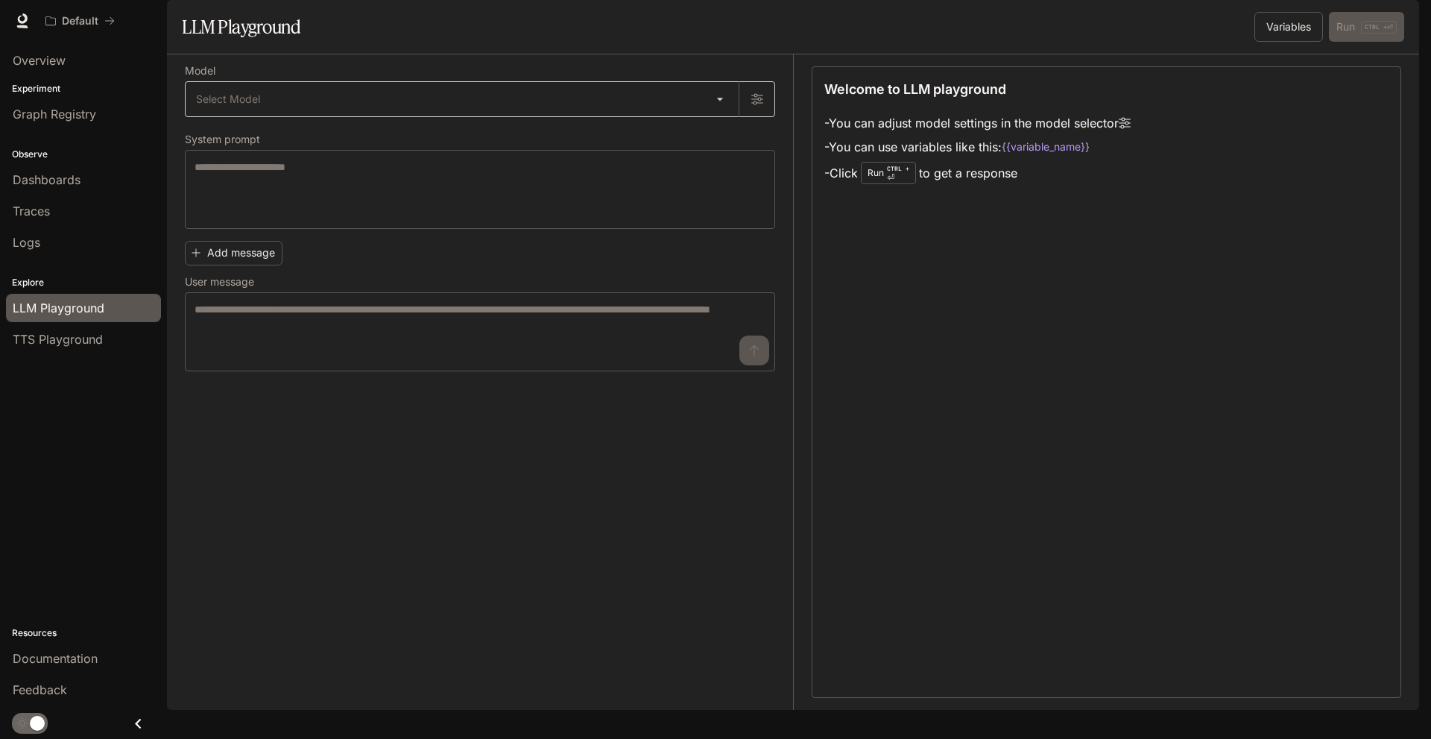
click at [303, 143] on body "Skip to main content Default Documentation Documentation Portal Overview Experi…" at bounding box center [715, 369] width 1431 height 739
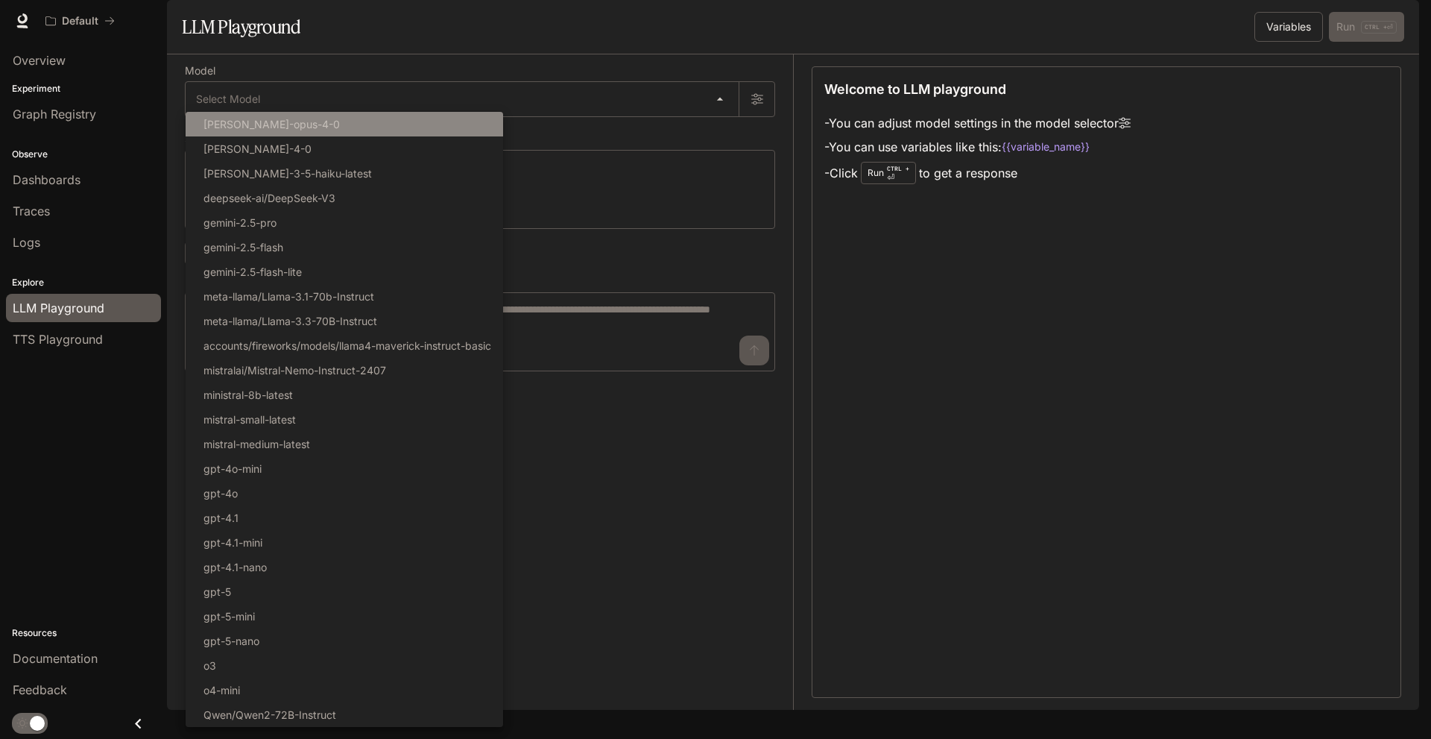
click at [310, 124] on li "[PERSON_NAME]-opus-4-0" at bounding box center [345, 124] width 318 height 25
type input "**********"
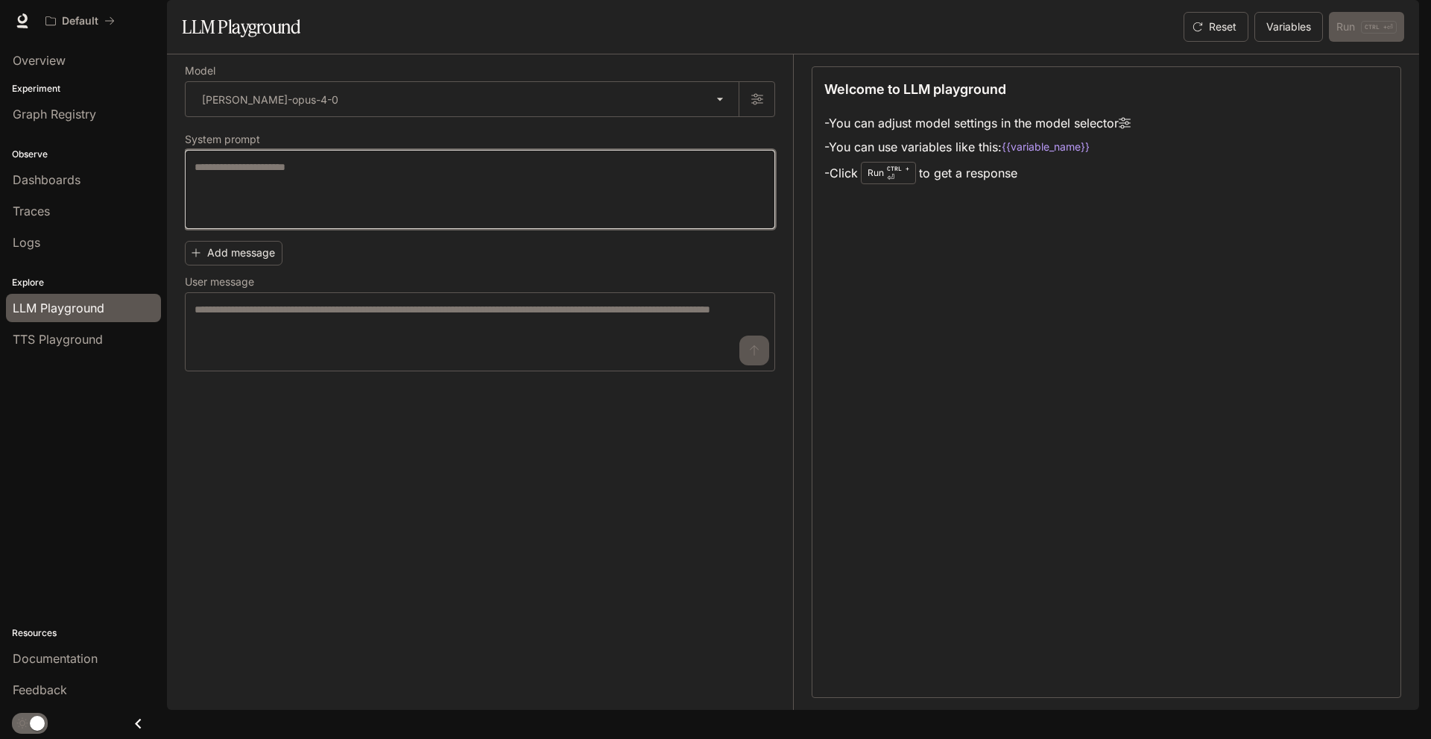
click at [465, 219] on textarea at bounding box center [480, 190] width 571 height 60
click at [268, 219] on textarea at bounding box center [480, 190] width 571 height 60
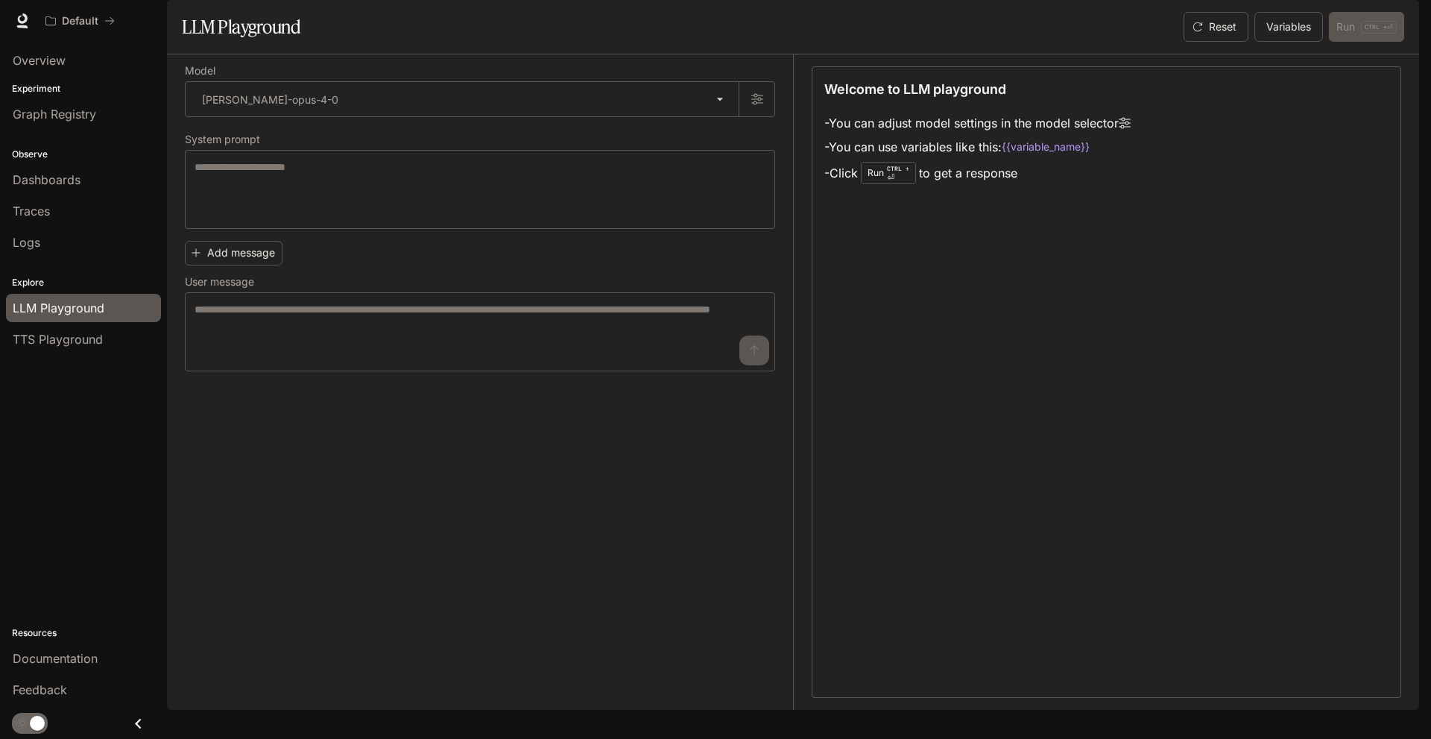
click at [1025, 159] on li "- You can use variables like this: {{variable_name}}" at bounding box center [977, 147] width 306 height 24
click at [1077, 154] on code "{{variable_name}}" at bounding box center [1046, 146] width 88 height 15
drag, startPoint x: 1103, startPoint y: 189, endPoint x: 1028, endPoint y: 189, distance: 75.3
click at [1028, 159] on li "- You can use variables like this: {{variable_name}}" at bounding box center [977, 147] width 306 height 24
click at [1128, 159] on li "- You can use variables like this: {{variable_name}}" at bounding box center [977, 147] width 306 height 24
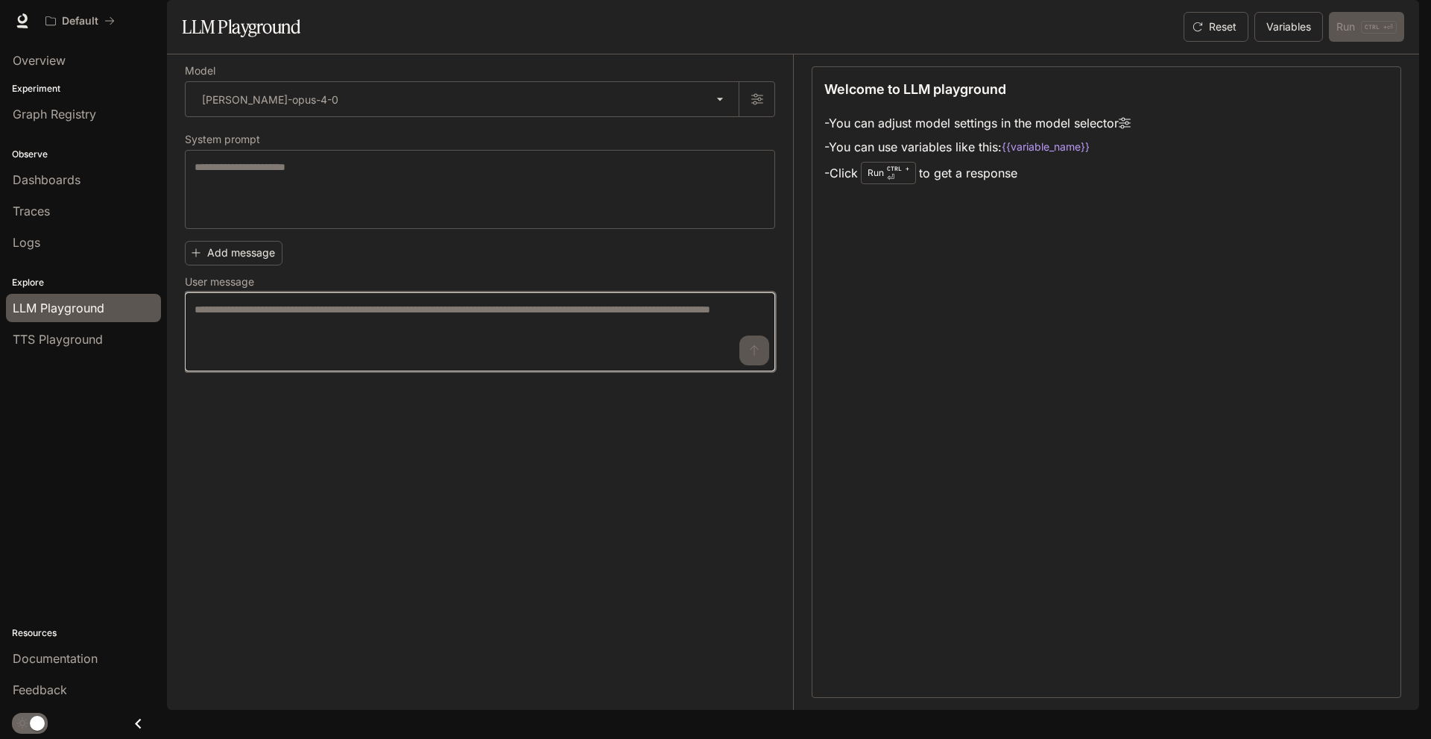
click at [341, 361] on textarea at bounding box center [480, 332] width 571 height 60
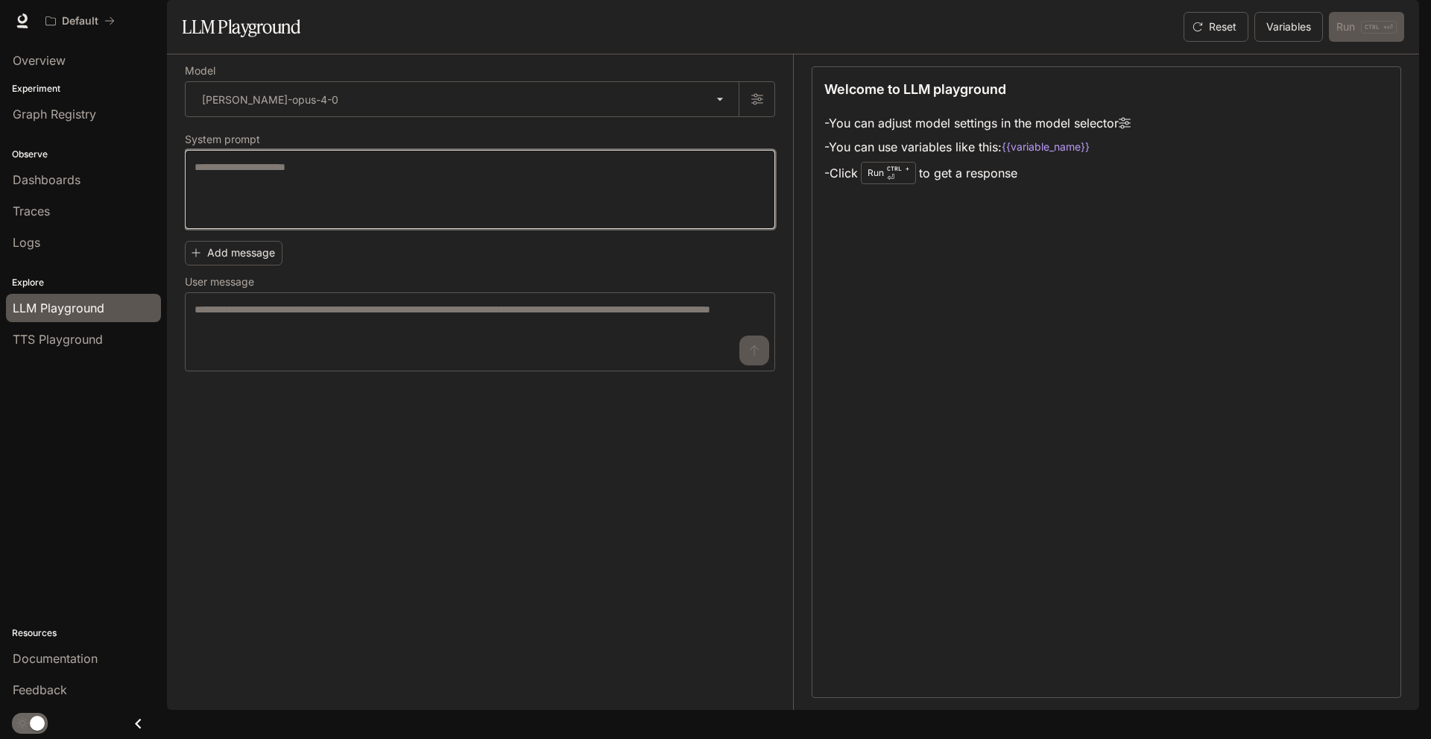
click at [250, 219] on textarea at bounding box center [480, 190] width 571 height 60
type textarea "******"
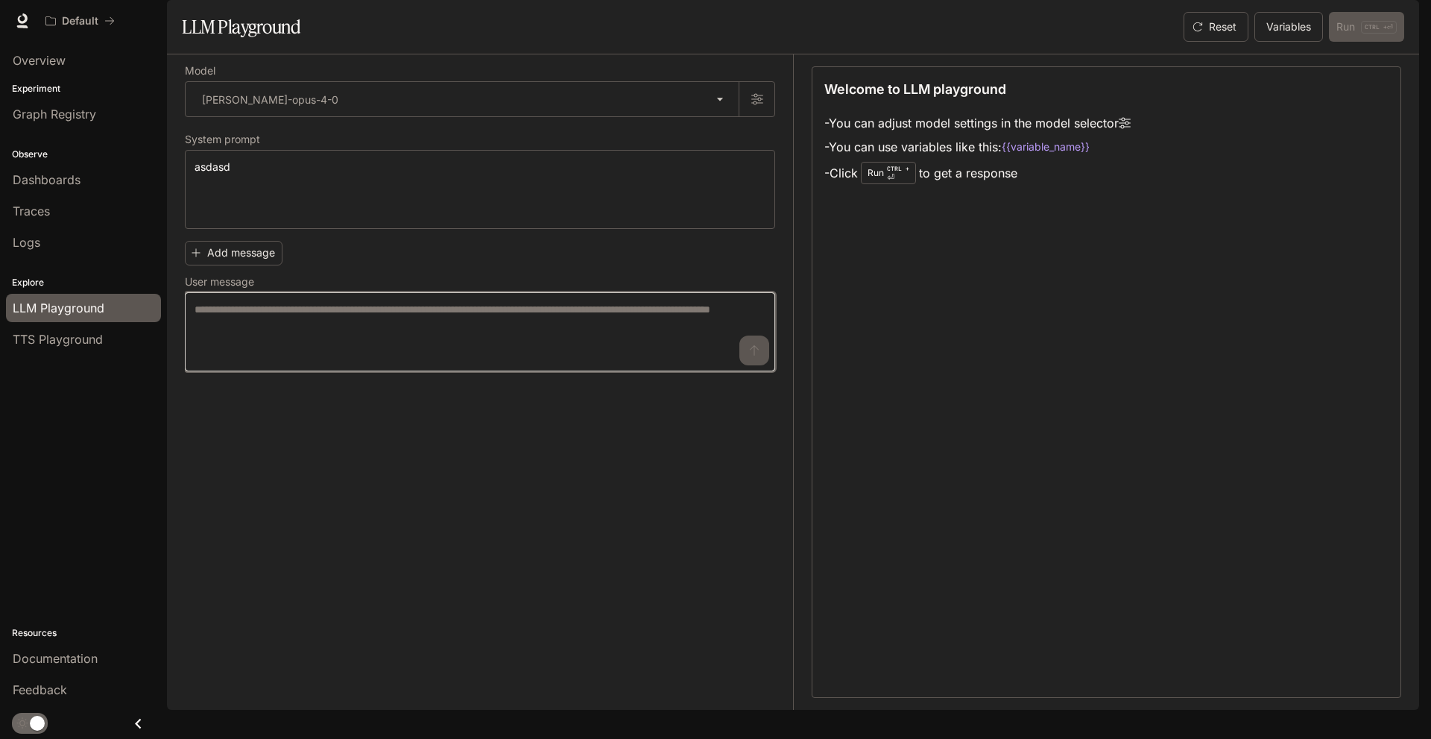
click at [335, 362] on textarea at bounding box center [480, 332] width 571 height 60
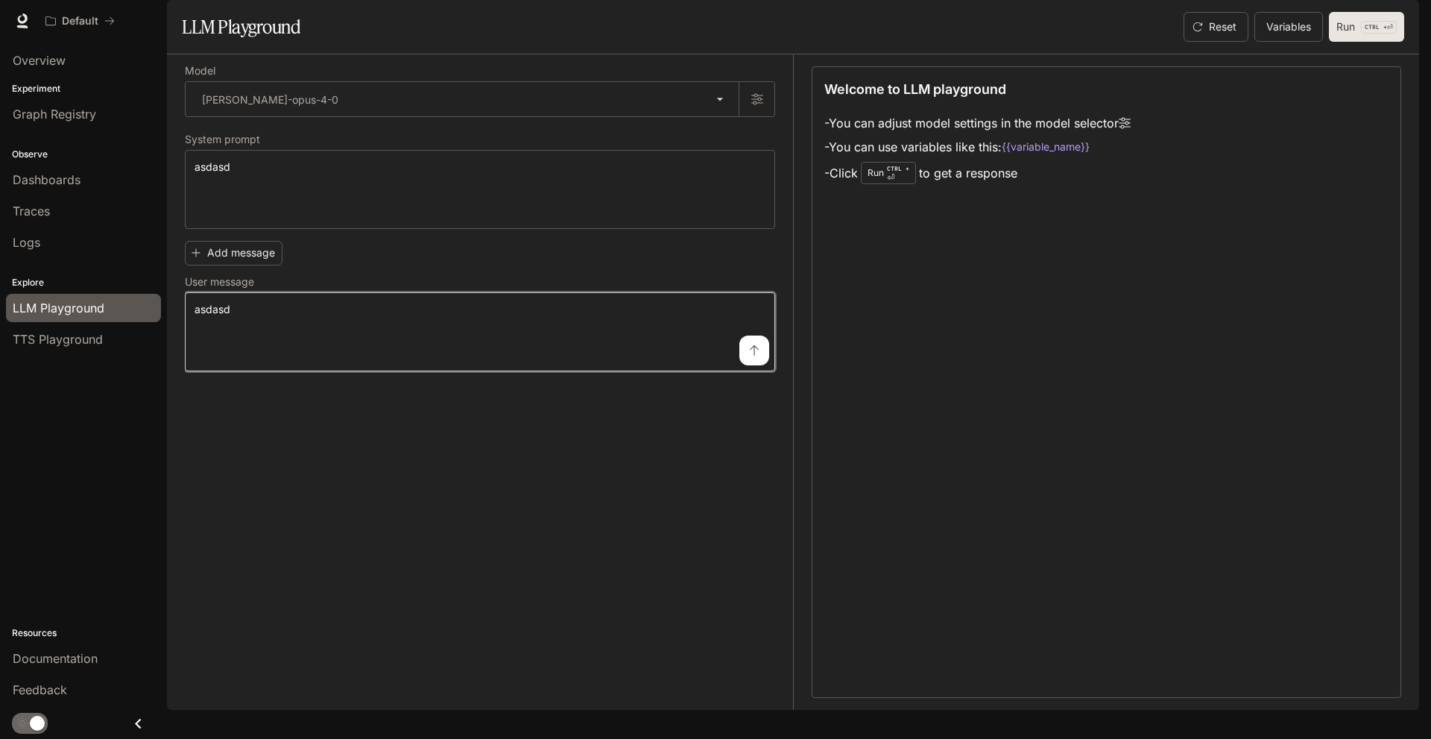
type textarea "******"
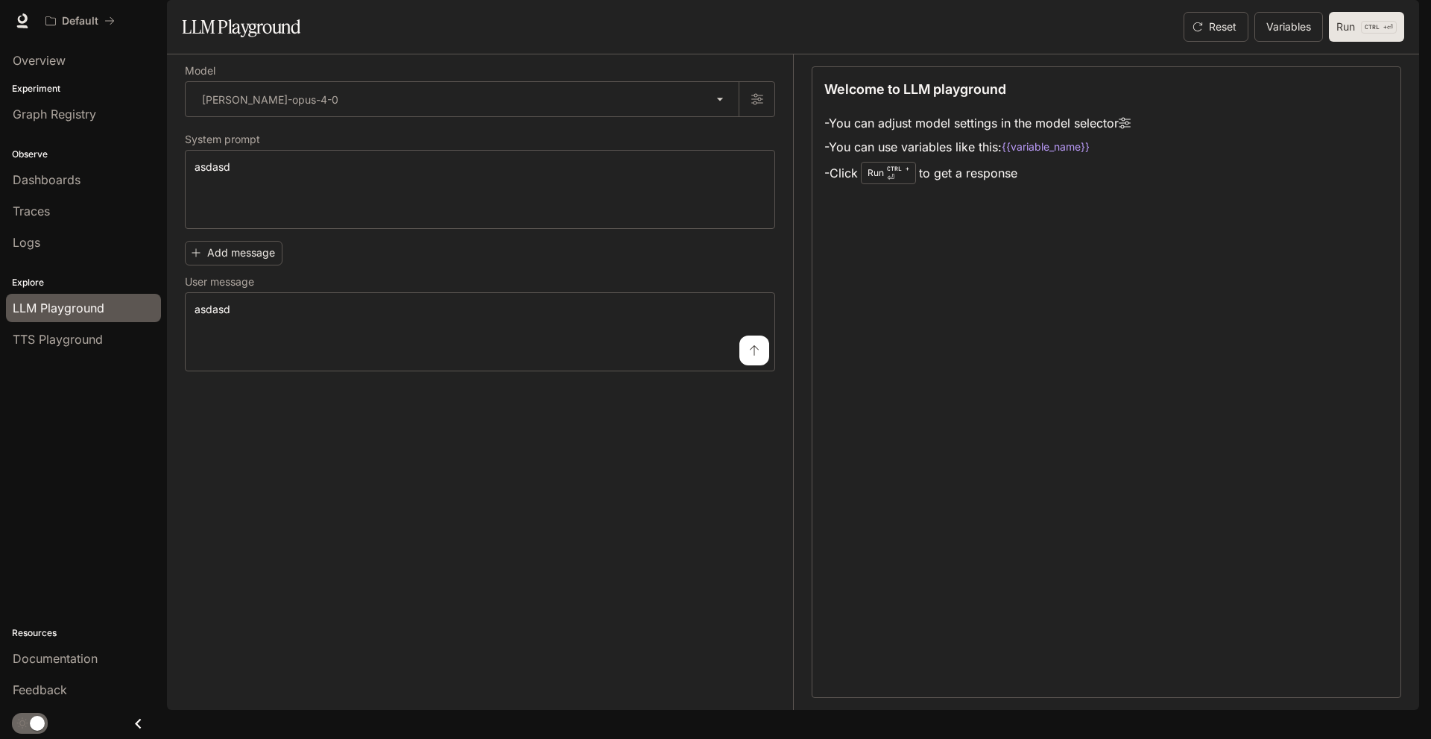
click at [1365, 31] on p "CTRL +" at bounding box center [1376, 26] width 22 height 9
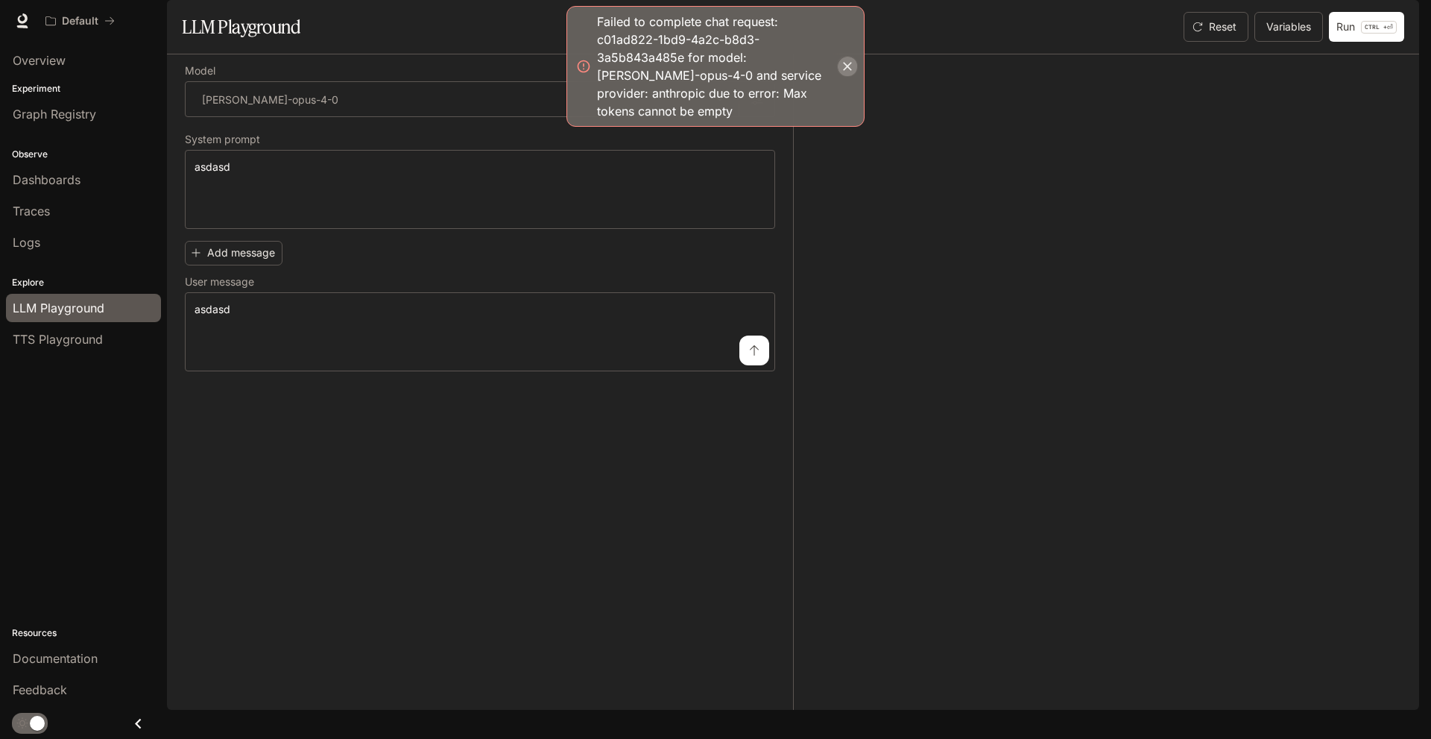
click at [848, 59] on icon "button" at bounding box center [847, 66] width 15 height 15
click at [849, 62] on icon "button" at bounding box center [847, 66] width 9 height 9
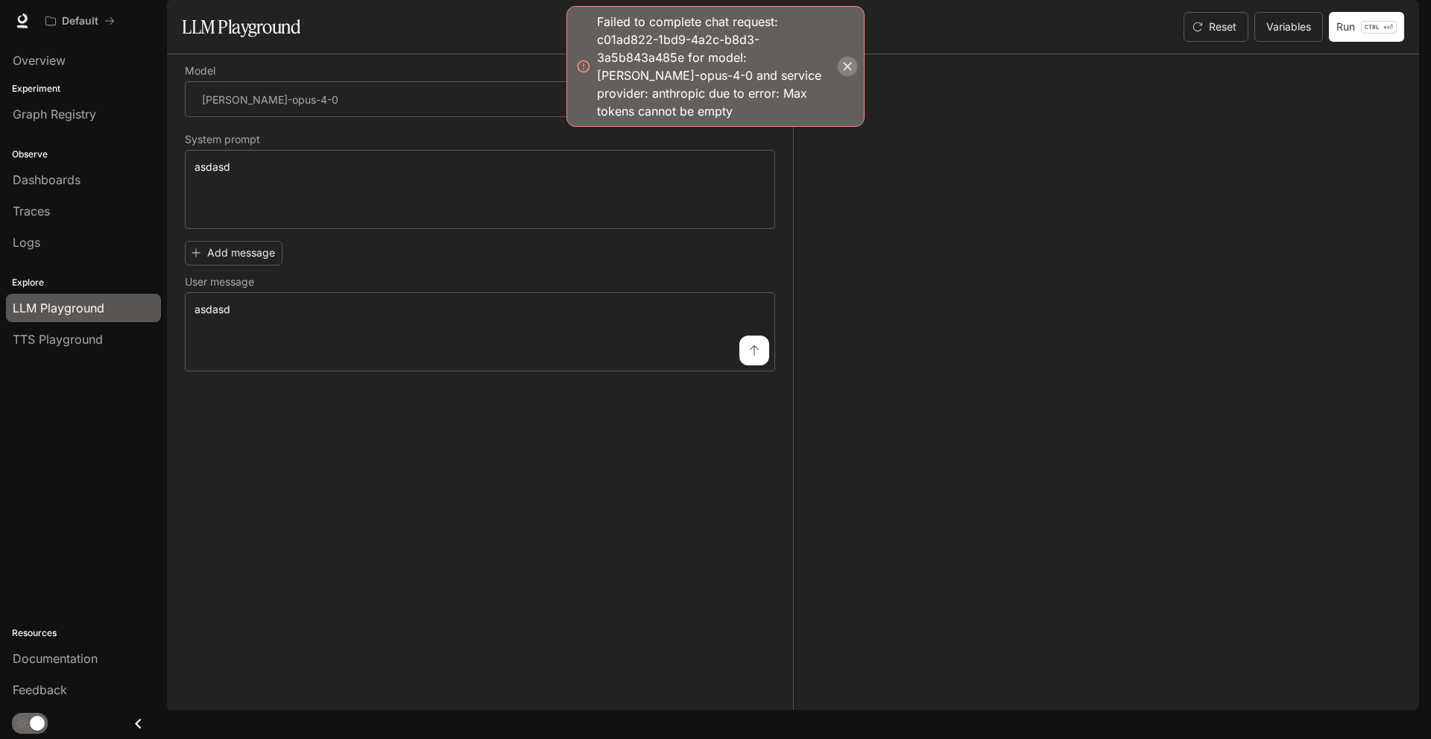
click at [849, 62] on icon "button" at bounding box center [847, 66] width 9 height 9
